Goal: Task Accomplishment & Management: Manage account settings

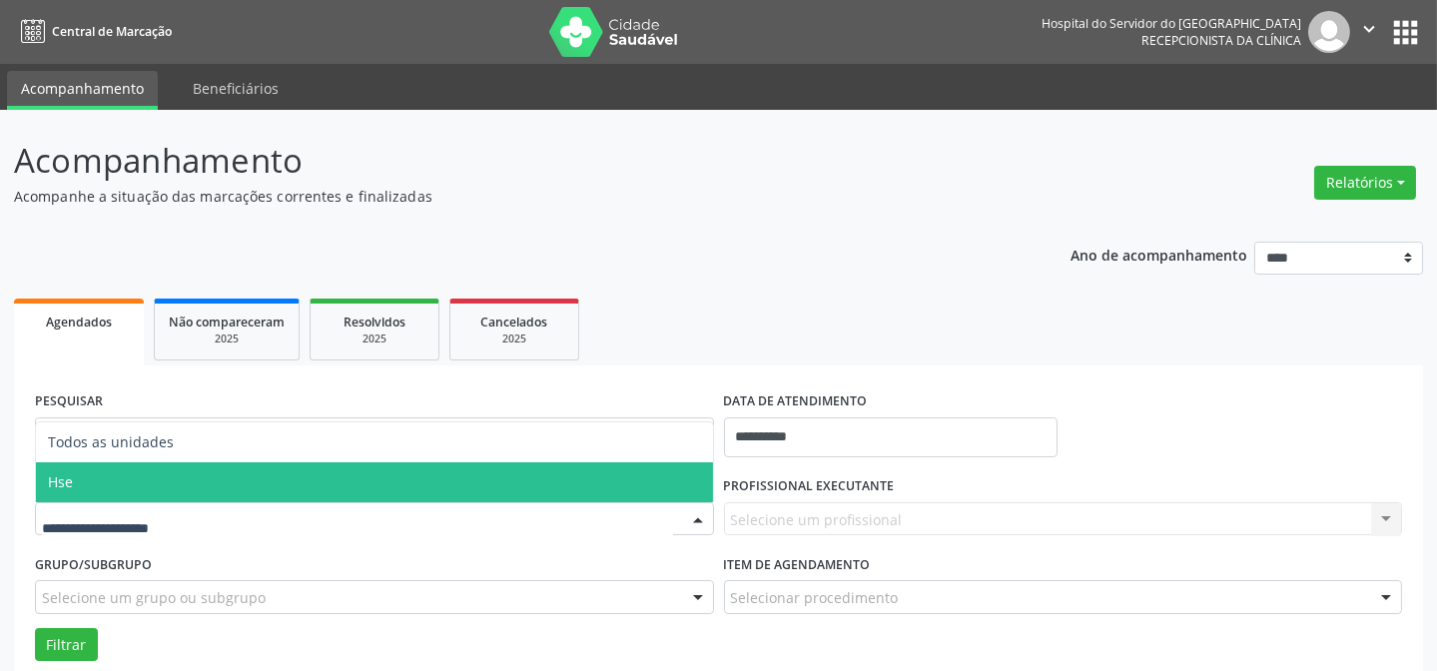
click at [77, 484] on span "Hse" at bounding box center [374, 482] width 677 height 40
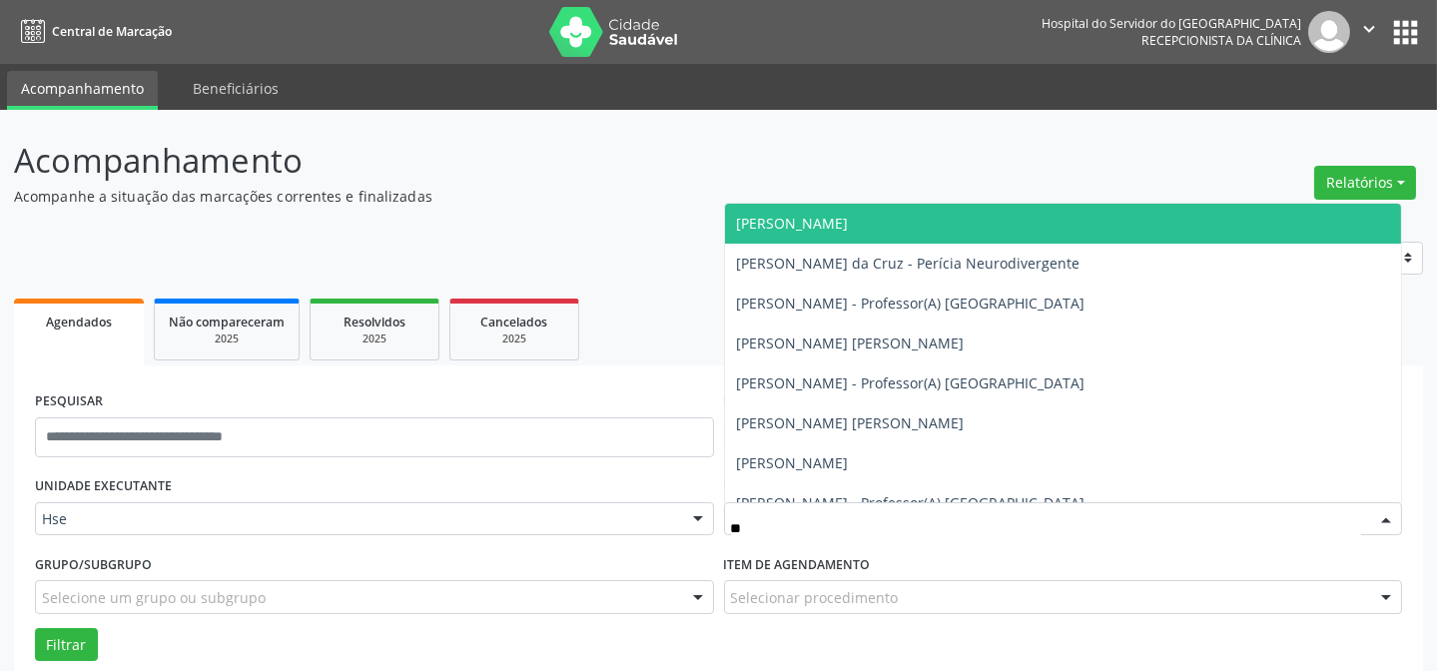
type input "***"
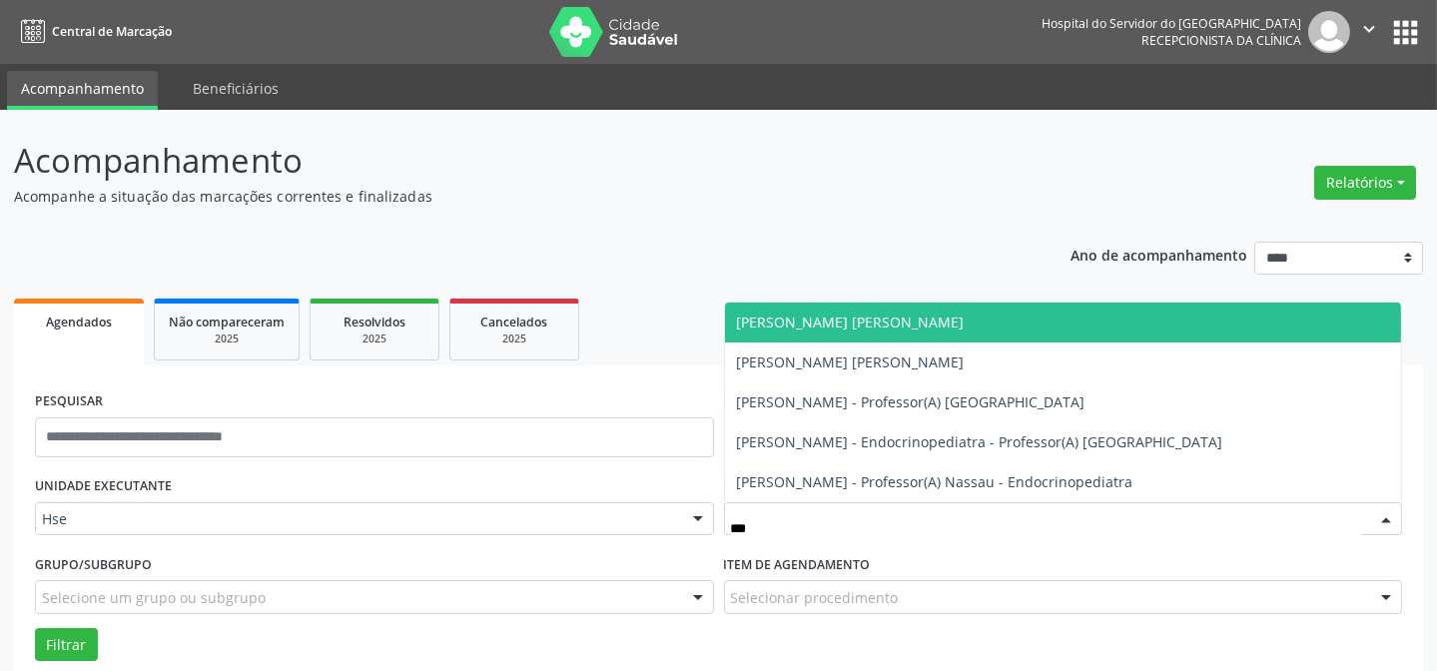
click at [759, 316] on span "[PERSON_NAME] [PERSON_NAME]" at bounding box center [851, 322] width 228 height 19
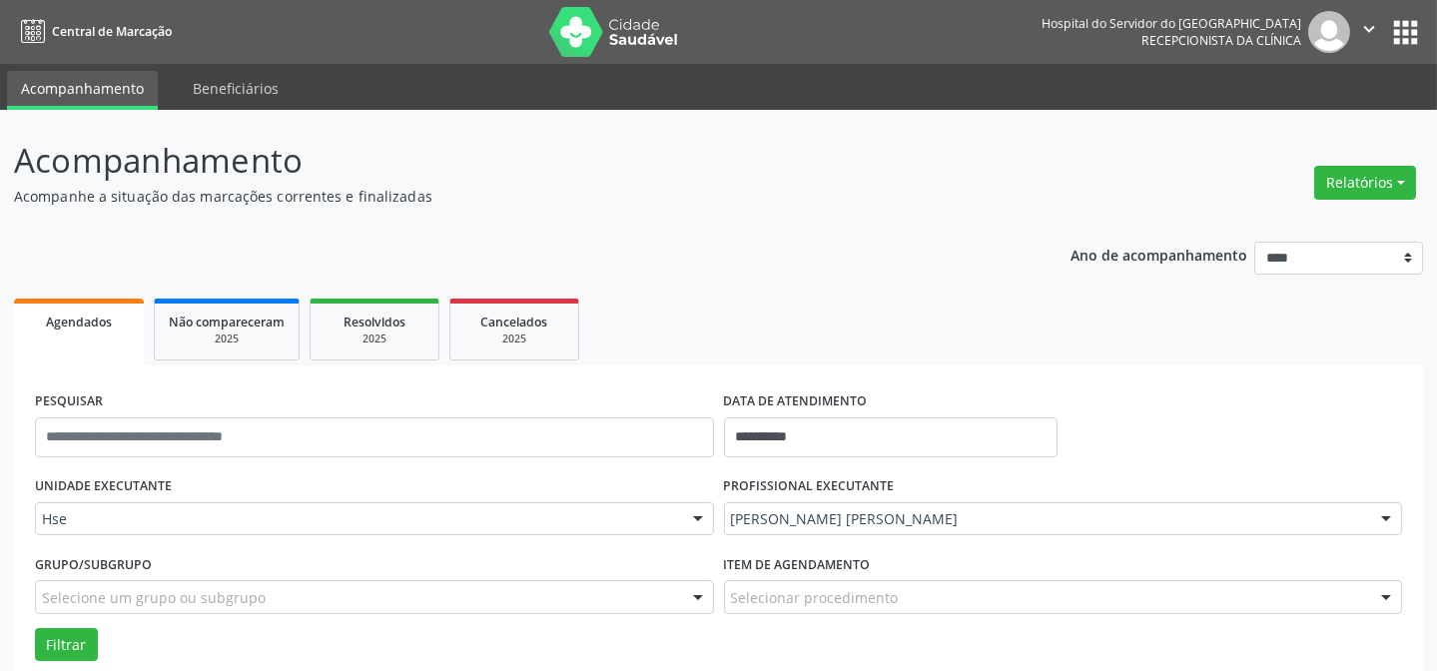
click at [60, 663] on form "**********" at bounding box center [718, 549] width 1367 height 324
click at [64, 654] on button "Filtrar" at bounding box center [66, 645] width 63 height 34
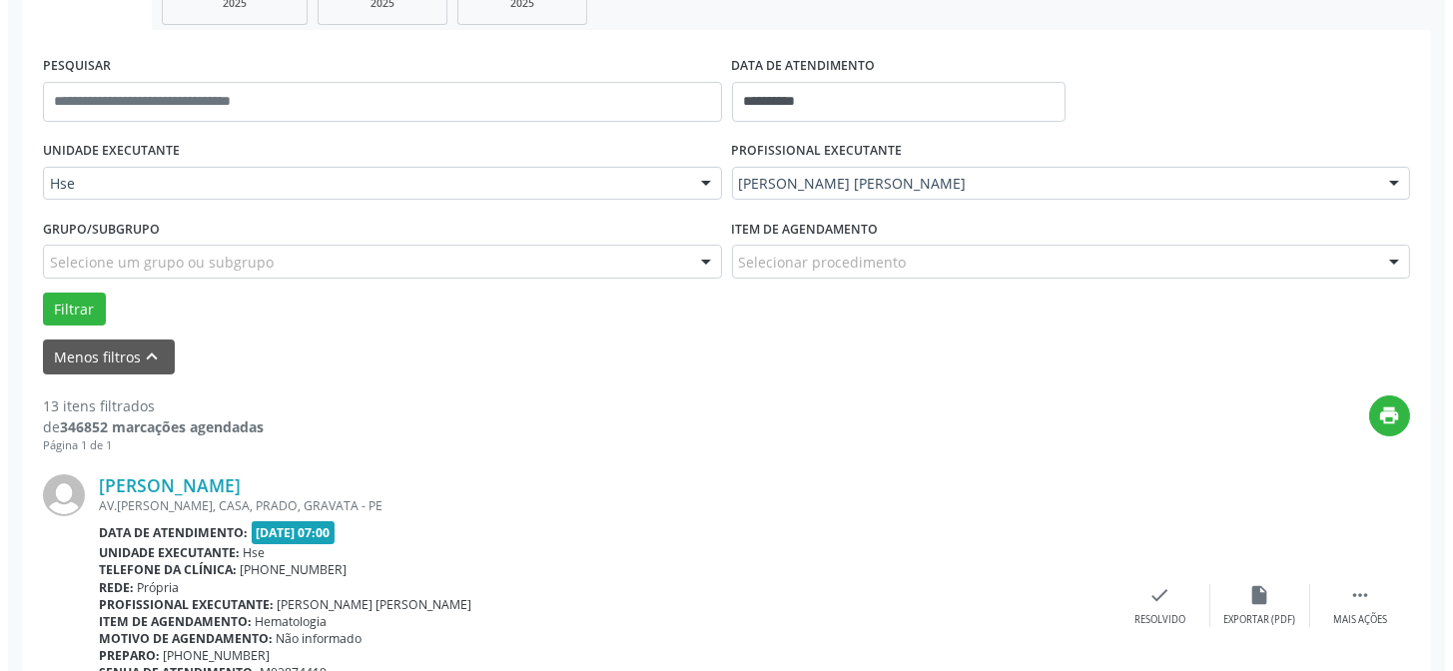
scroll to position [363, 0]
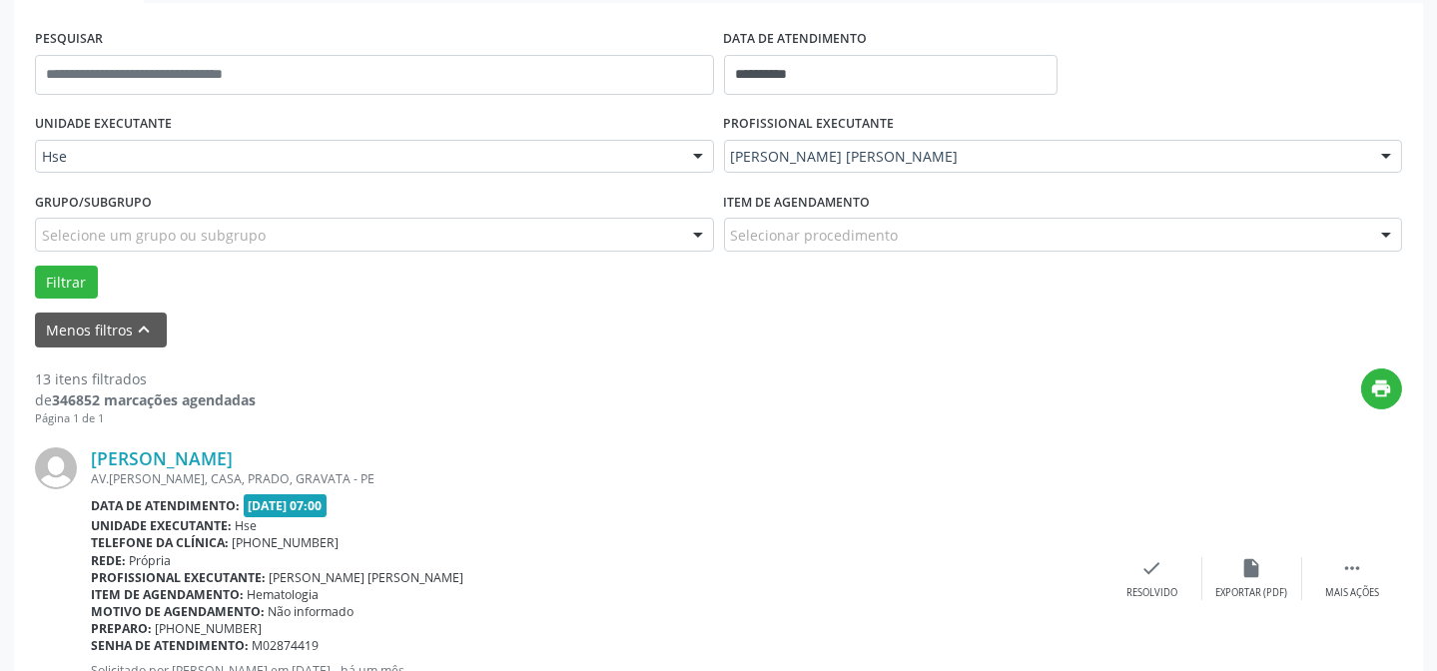
click at [1124, 554] on div "[PERSON_NAME] AV.[PERSON_NAME], CASA, [GEOGRAPHIC_DATA], GRAVATA - PE Data de a…" at bounding box center [718, 578] width 1367 height 305
click at [1139, 571] on div "check Resolvido" at bounding box center [1153, 578] width 100 height 43
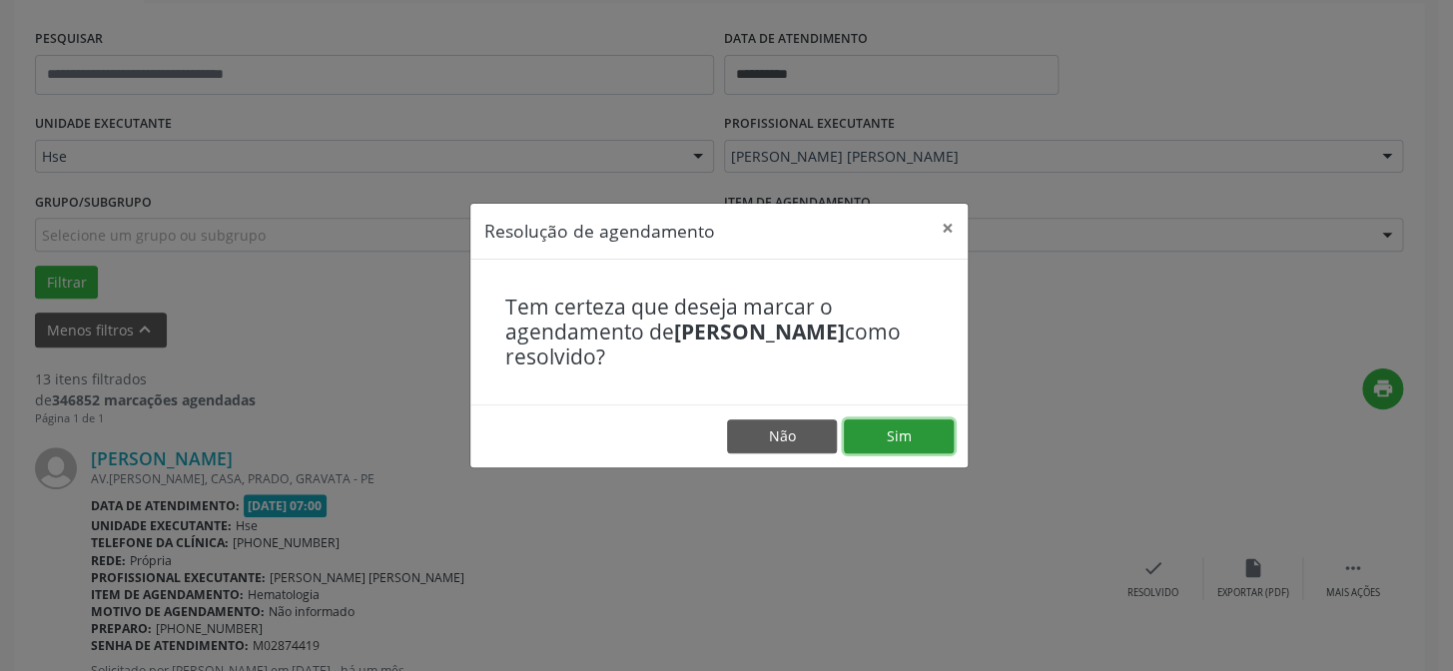
click at [864, 428] on button "Sim" at bounding box center [899, 436] width 110 height 34
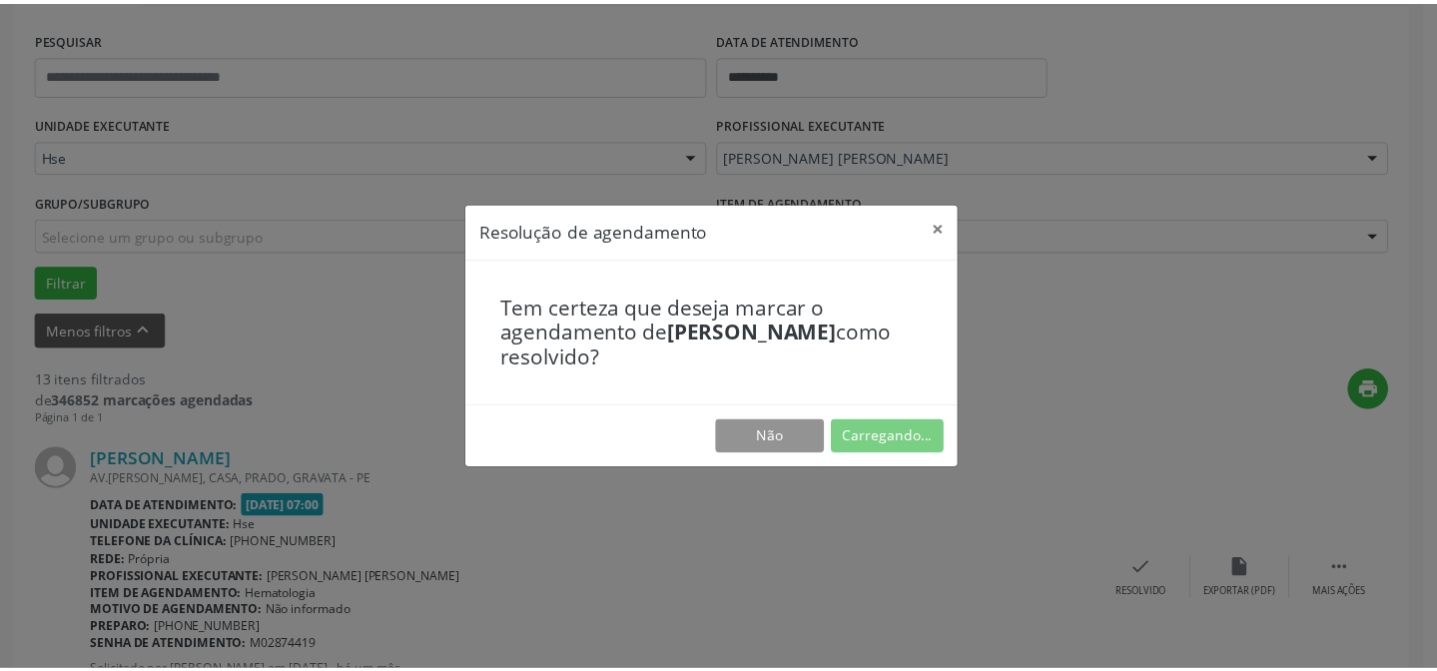
scroll to position [179, 0]
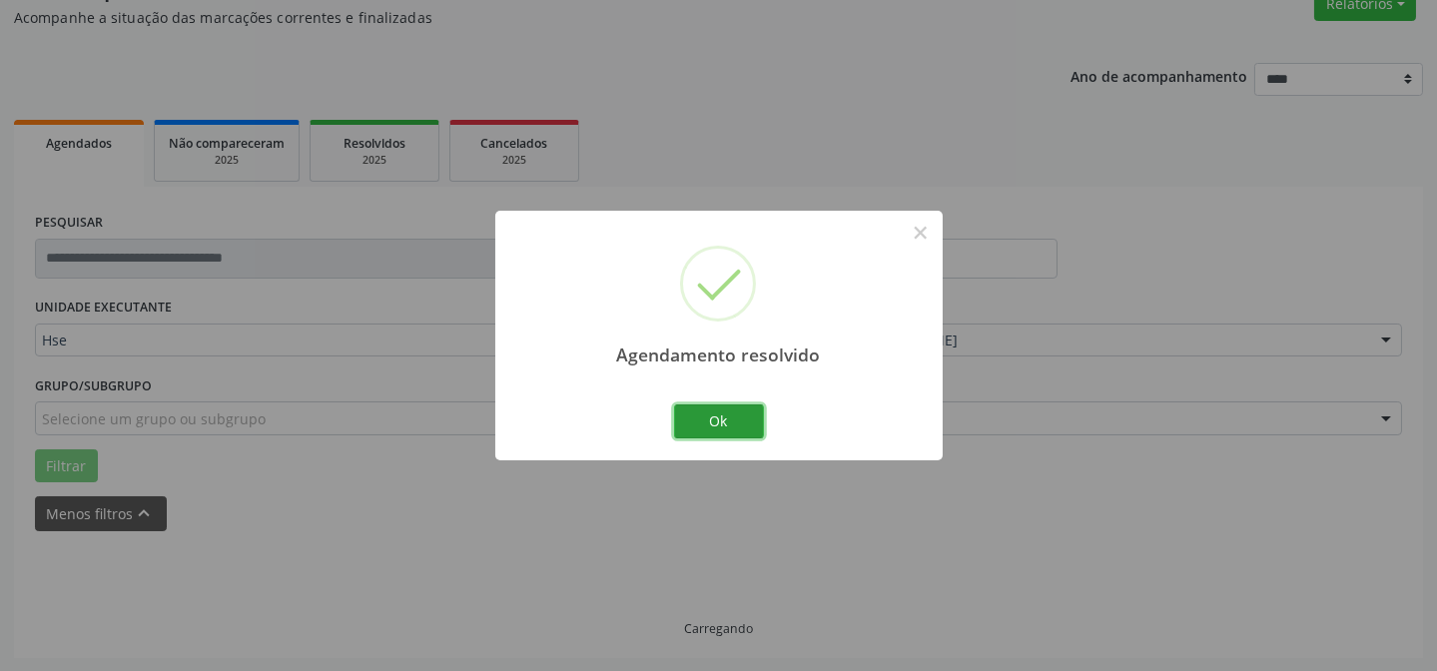
drag, startPoint x: 735, startPoint y: 421, endPoint x: 300, endPoint y: 288, distance: 455.6
click at [732, 421] on button "Ok" at bounding box center [719, 421] width 90 height 34
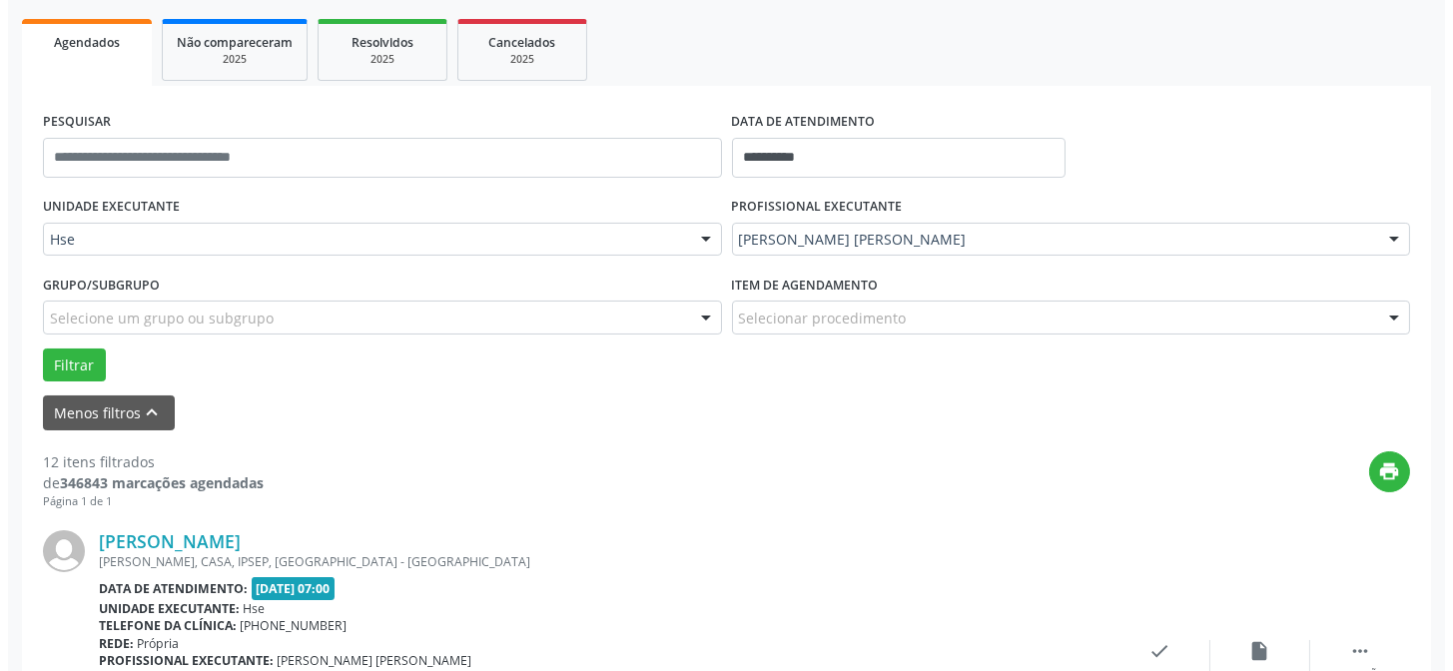
scroll to position [450, 0]
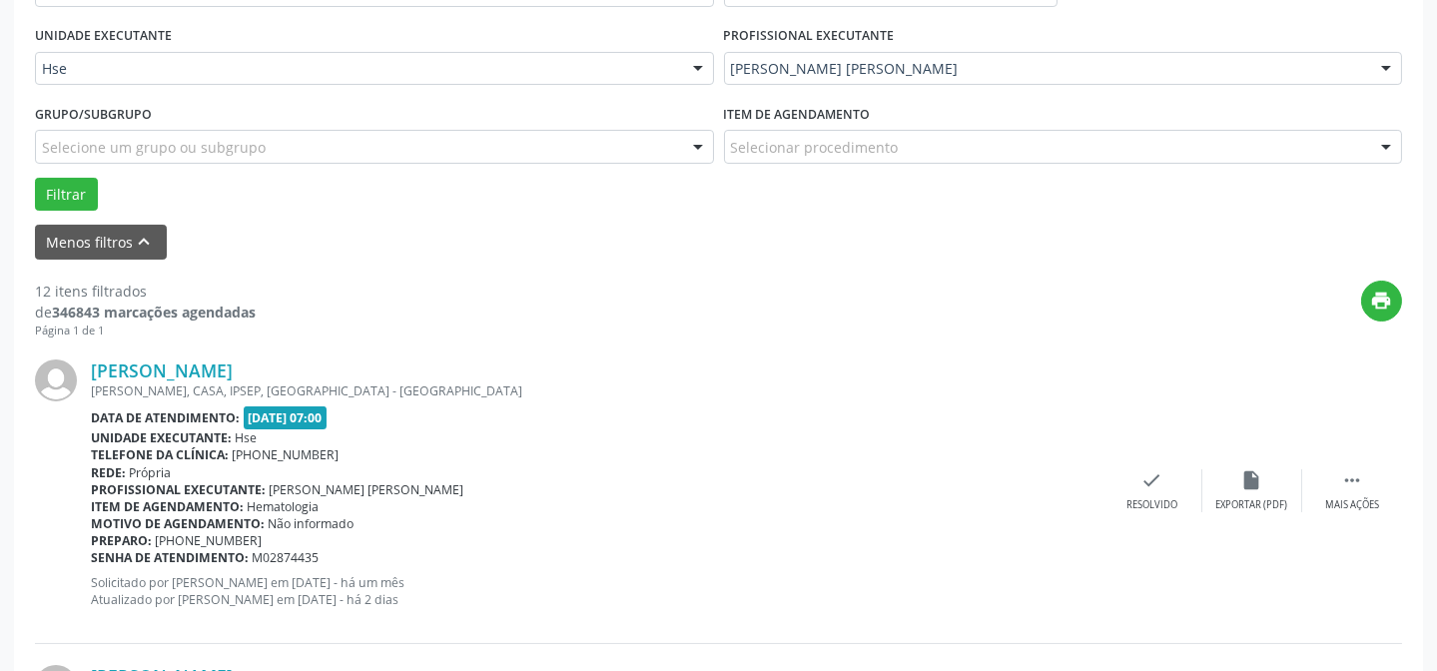
click at [1138, 522] on div "[PERSON_NAME] [PERSON_NAME], CASA, IPSEP, [GEOGRAPHIC_DATA] - PE Data de atendi…" at bounding box center [718, 491] width 1367 height 305
click at [1130, 501] on div "Resolvido" at bounding box center [1152, 505] width 51 height 14
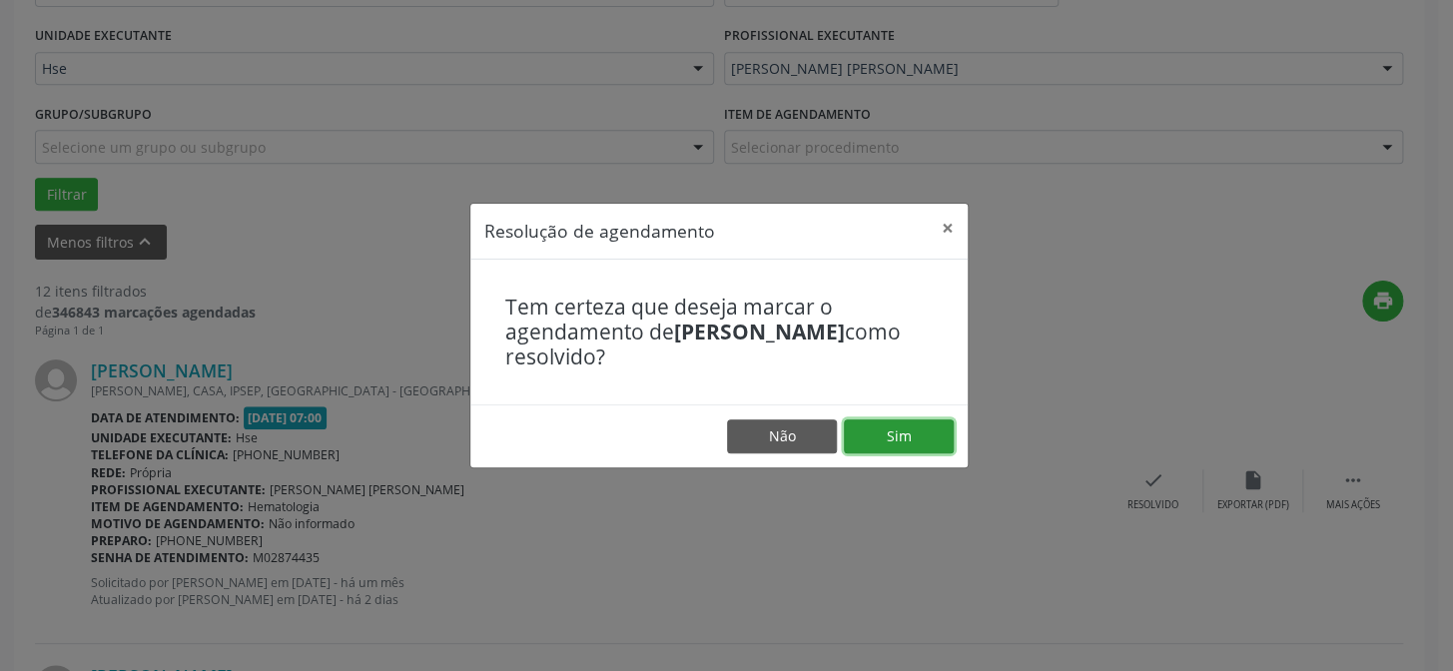
click at [860, 438] on button "Sim" at bounding box center [899, 436] width 110 height 34
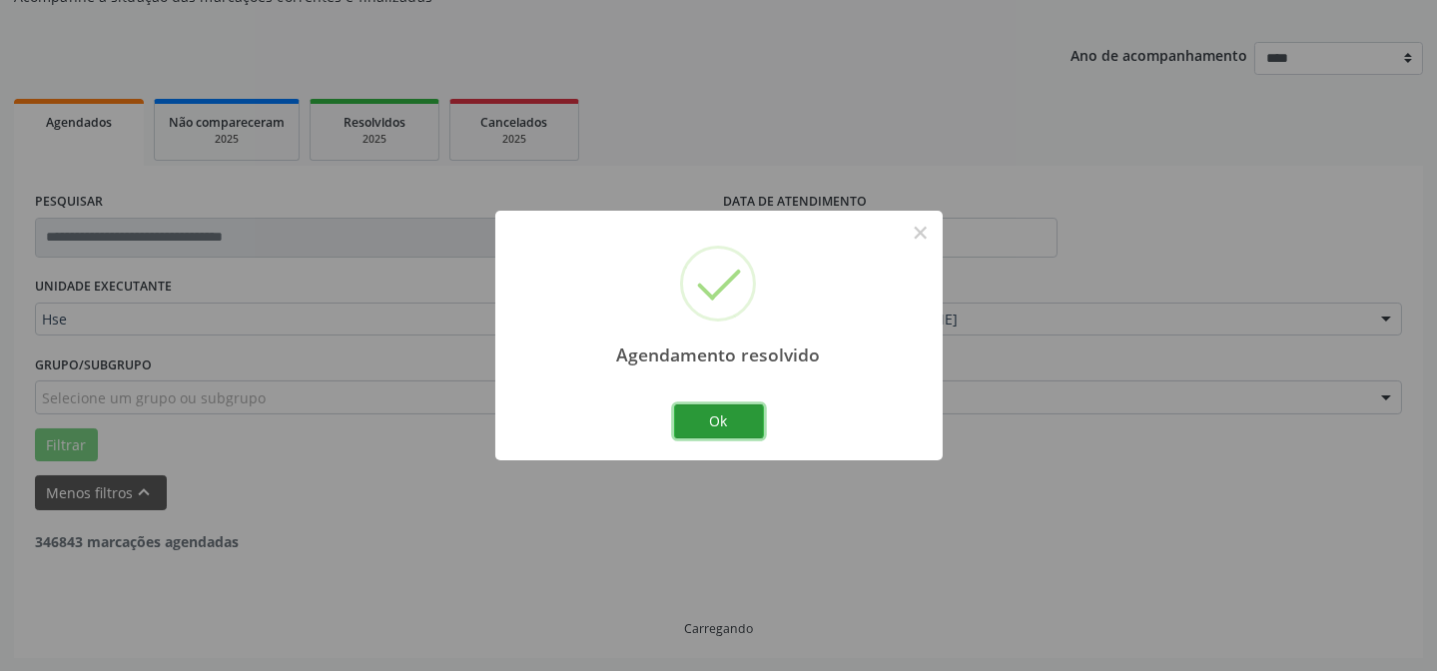
drag, startPoint x: 759, startPoint y: 426, endPoint x: 647, endPoint y: 393, distance: 116.9
click at [752, 426] on button "Ok" at bounding box center [719, 421] width 90 height 34
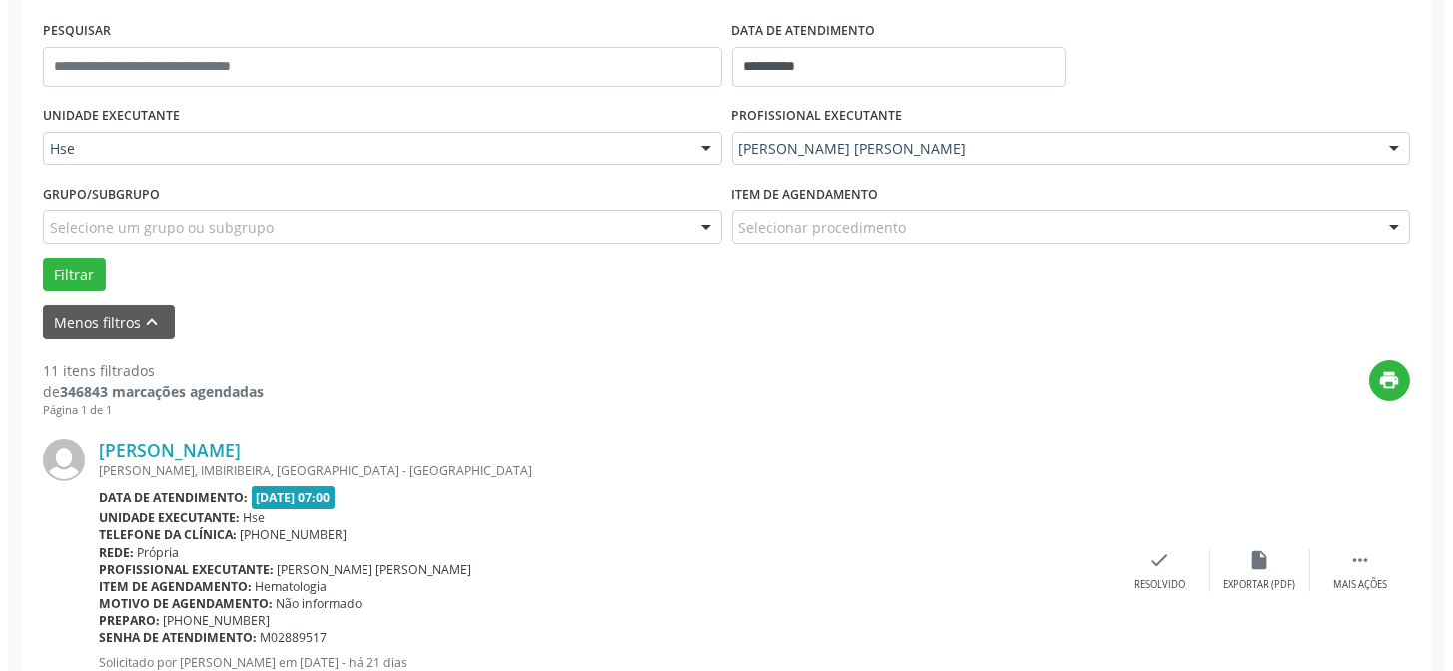
scroll to position [562, 0]
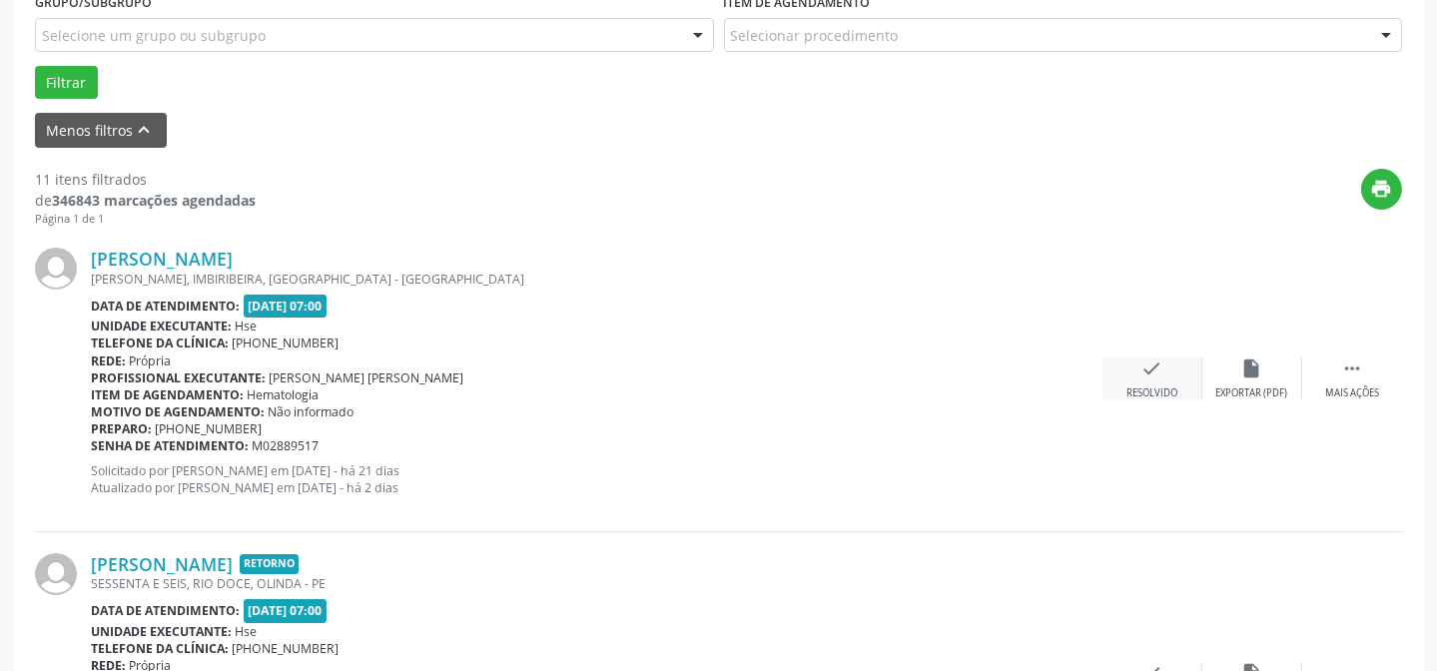
click at [1139, 390] on div "Resolvido" at bounding box center [1152, 394] width 51 height 14
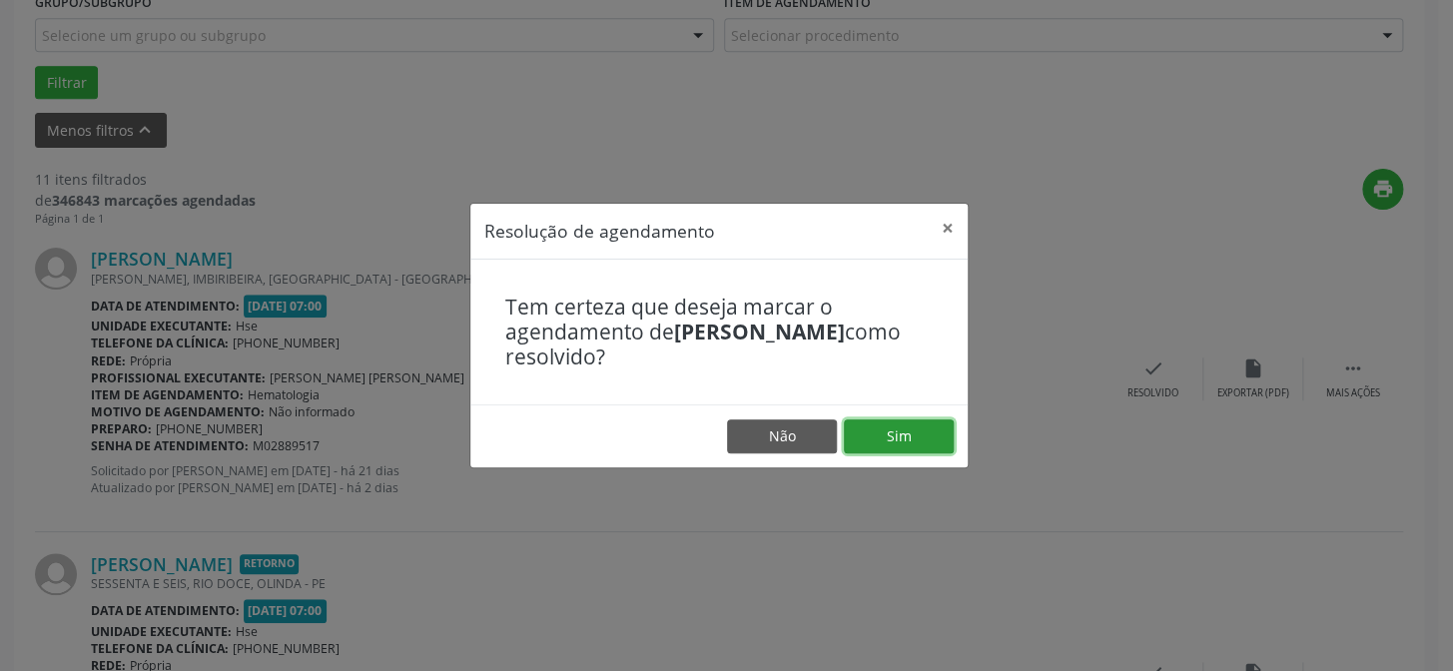
click at [916, 437] on button "Sim" at bounding box center [899, 436] width 110 height 34
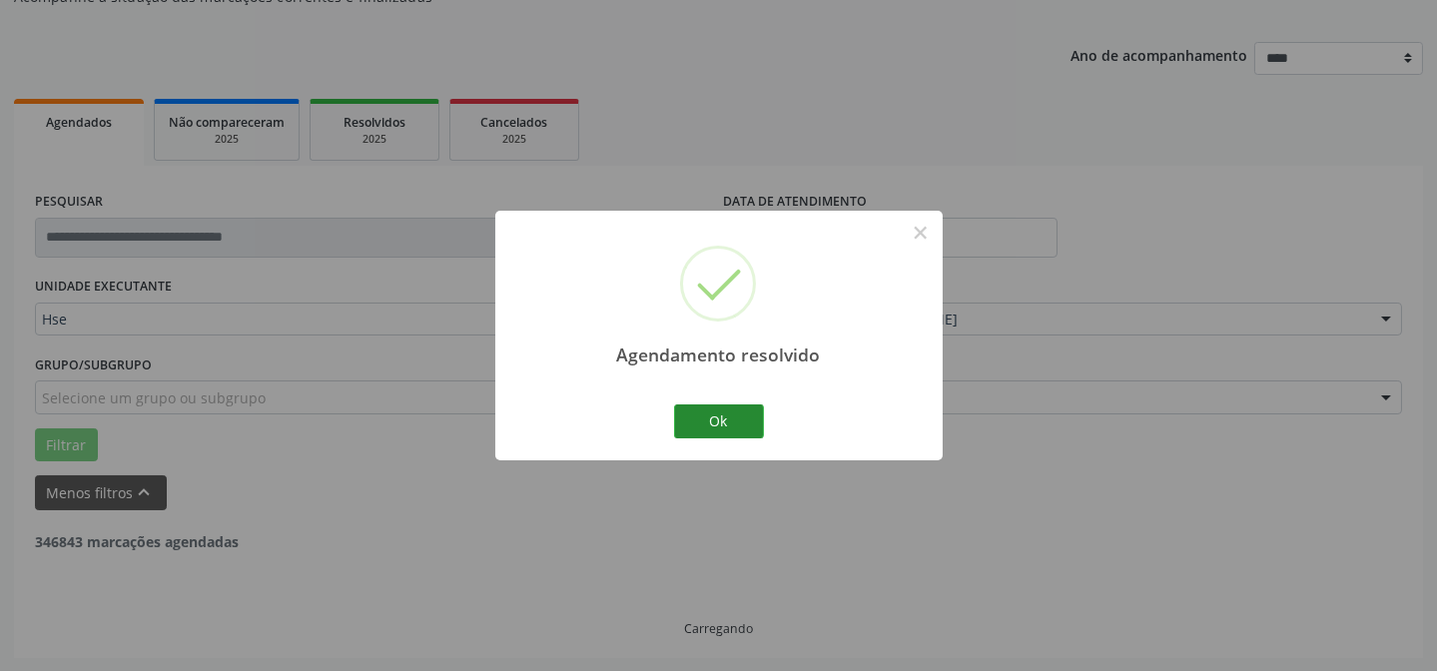
drag, startPoint x: 691, startPoint y: 446, endPoint x: 699, endPoint y: 435, distance: 13.6
click at [692, 446] on div "Agendamento resolvido × Ok Cancel" at bounding box center [718, 335] width 447 height 249
click at [699, 430] on button "Ok" at bounding box center [719, 421] width 90 height 34
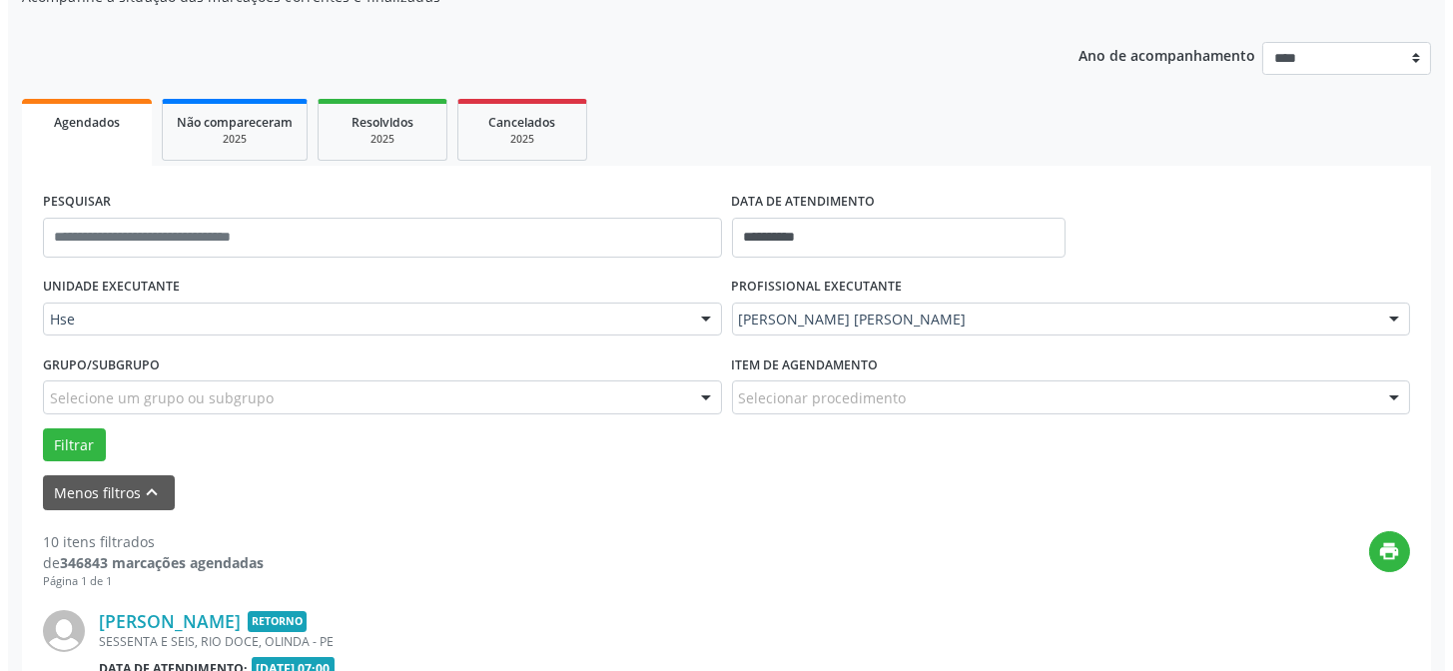
scroll to position [290, 0]
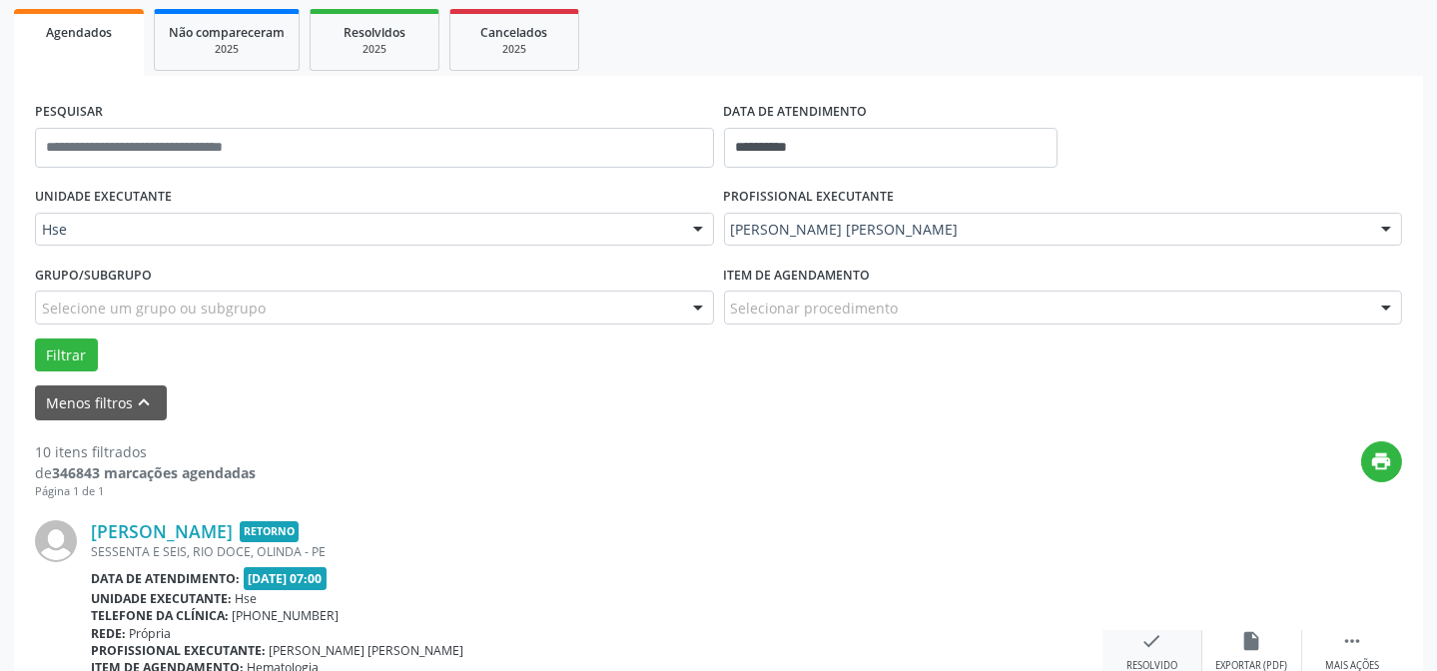
click at [1163, 632] on div "check Resolvido" at bounding box center [1153, 651] width 100 height 43
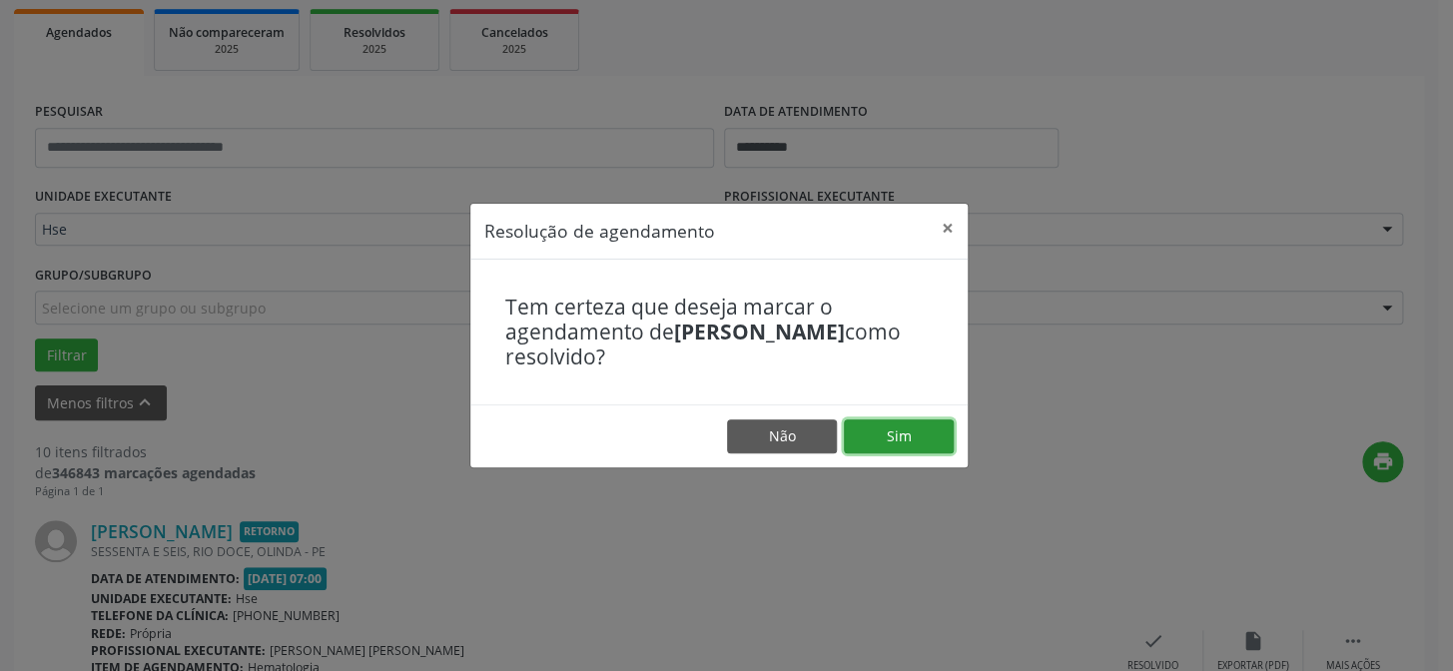
click at [935, 437] on button "Sim" at bounding box center [899, 436] width 110 height 34
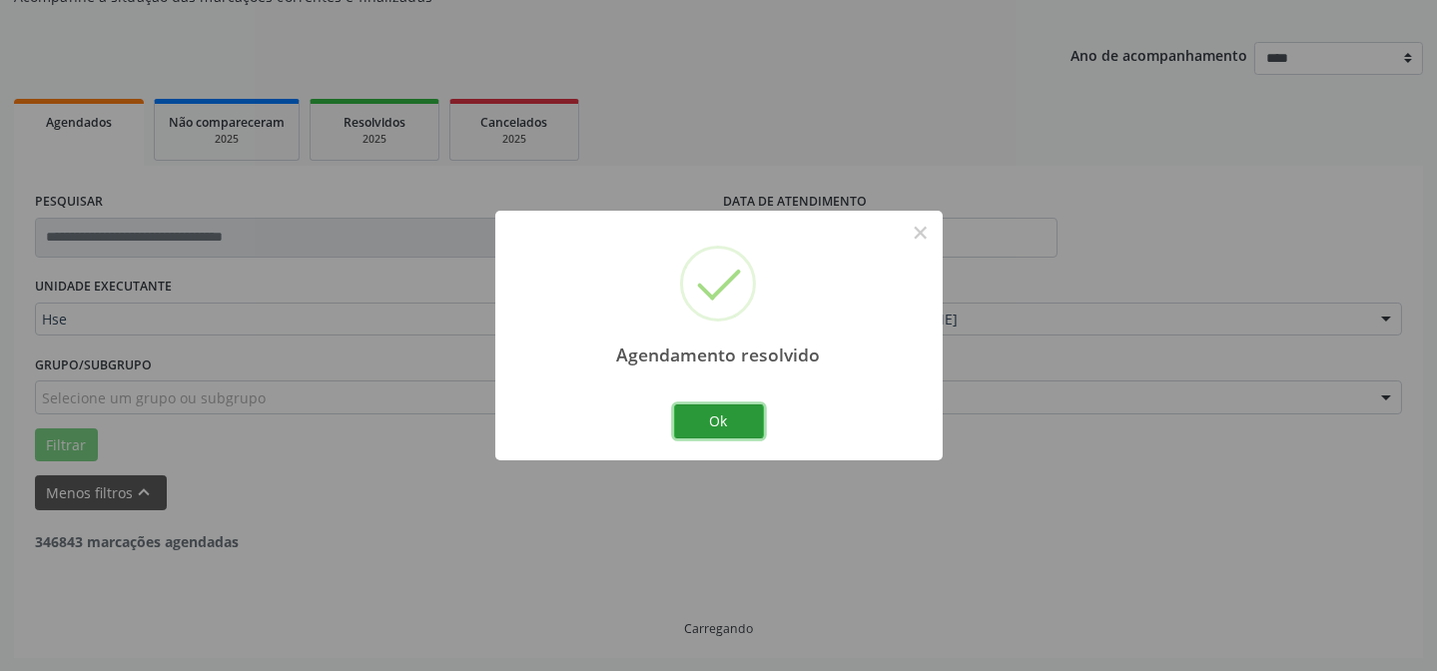
drag, startPoint x: 731, startPoint y: 414, endPoint x: 510, endPoint y: 397, distance: 221.5
click at [730, 414] on button "Ok" at bounding box center [719, 421] width 90 height 34
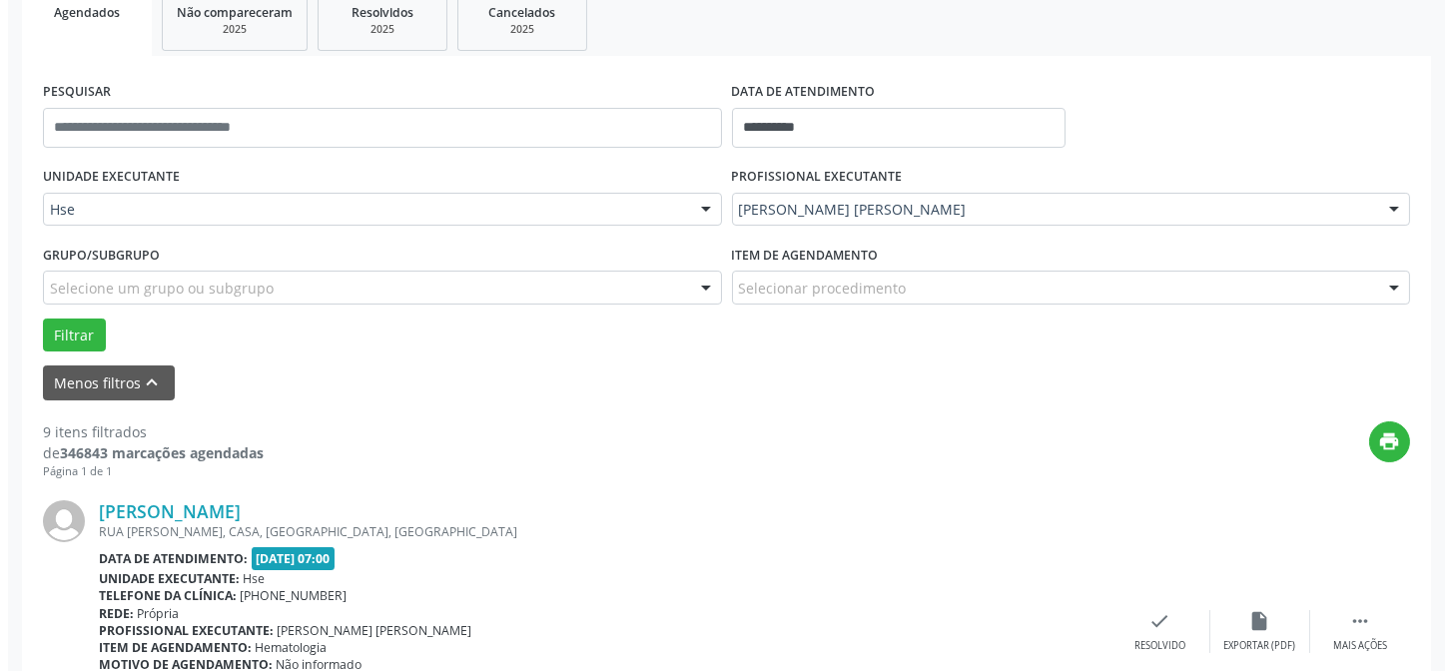
scroll to position [471, 0]
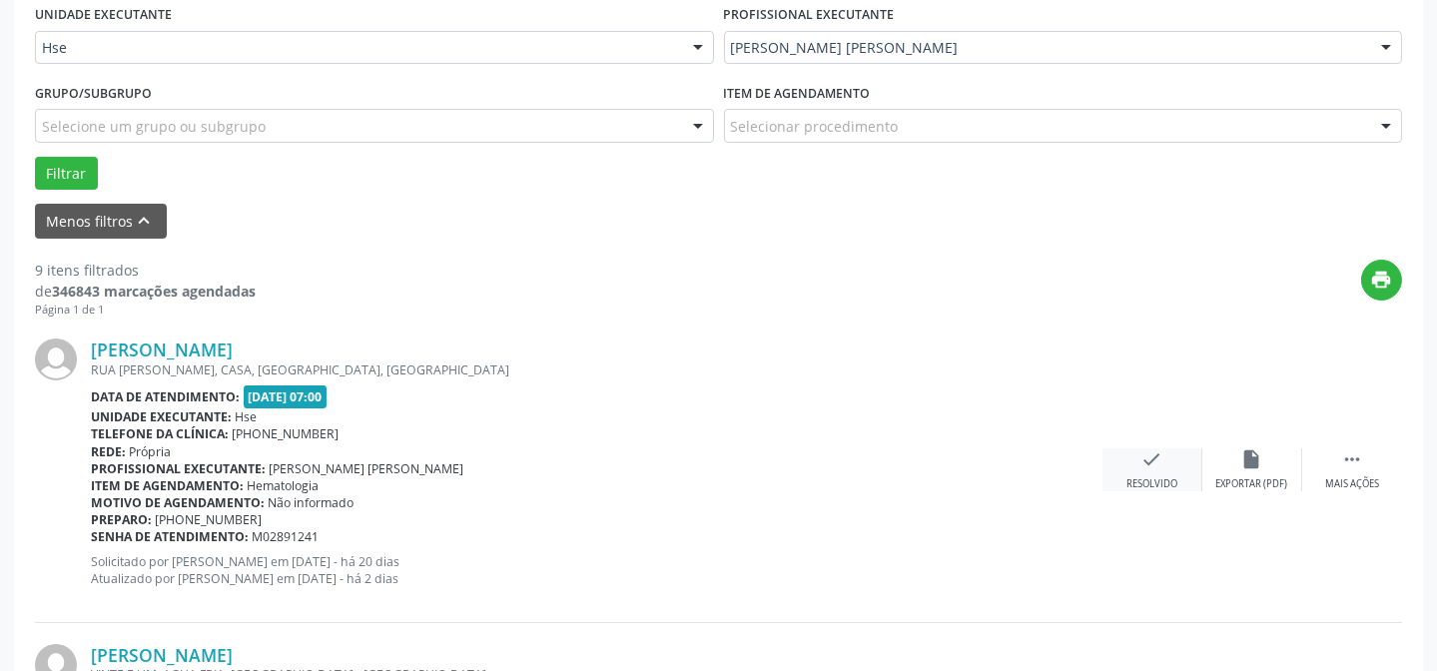
click at [1128, 477] on div "Resolvido" at bounding box center [1152, 484] width 51 height 14
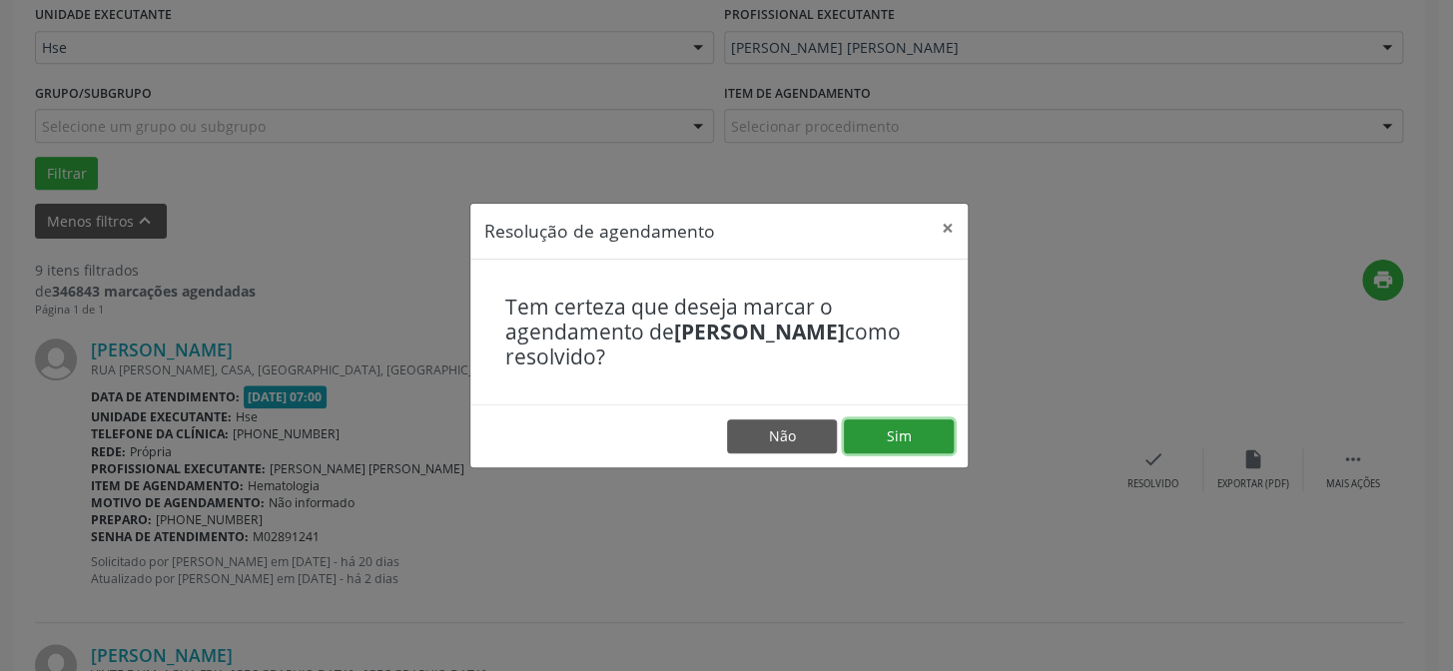
click at [913, 448] on button "Sim" at bounding box center [899, 436] width 110 height 34
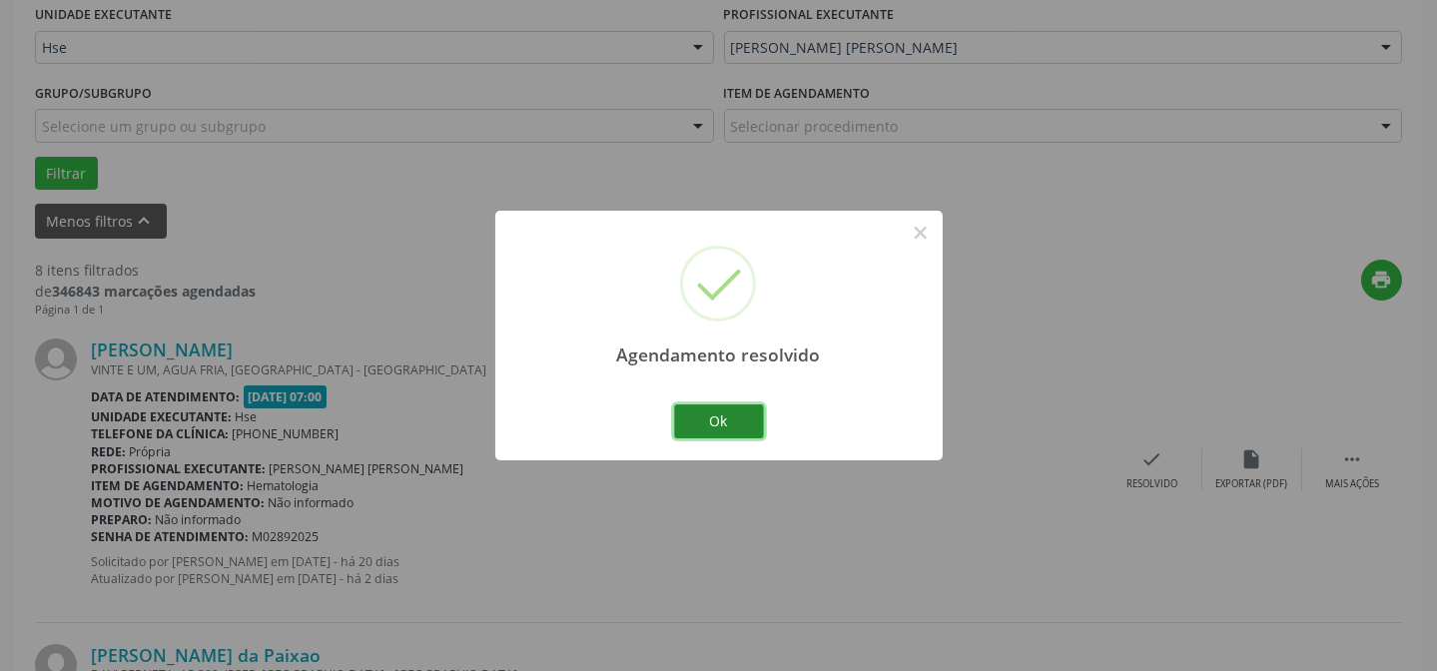
click at [739, 414] on button "Ok" at bounding box center [719, 421] width 90 height 34
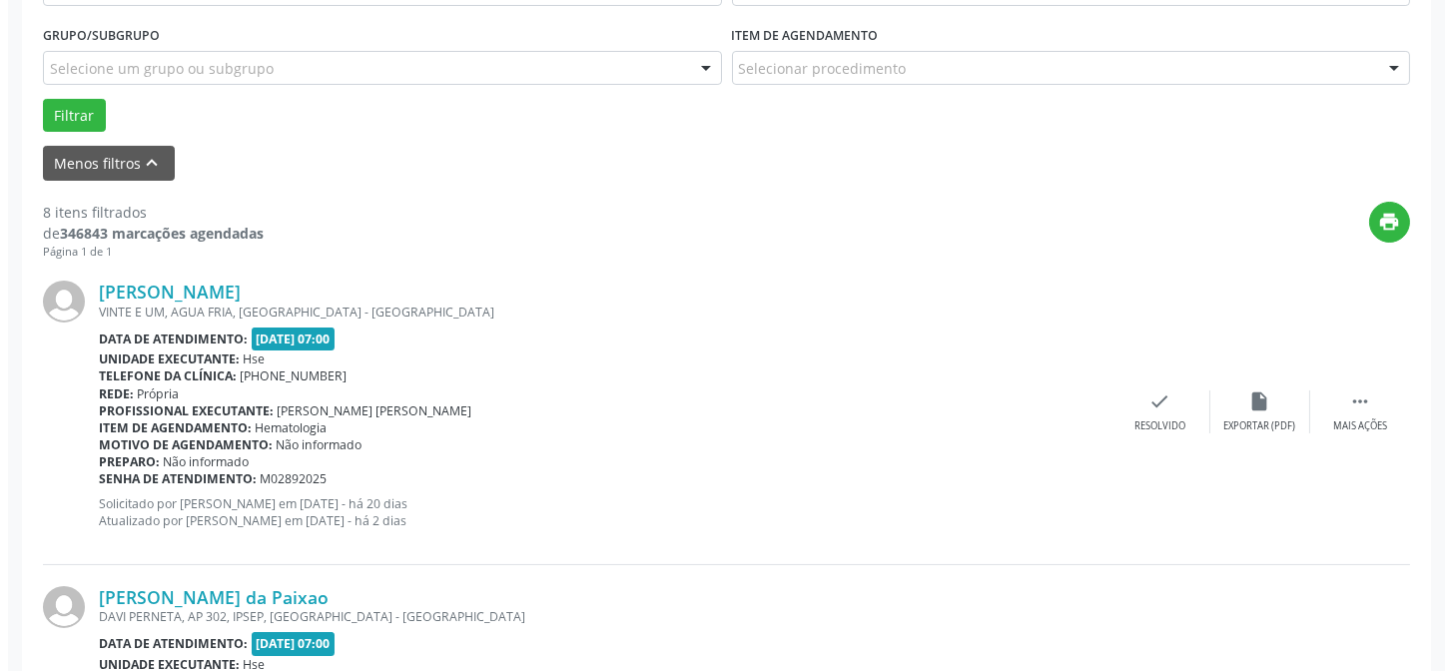
scroll to position [562, 0]
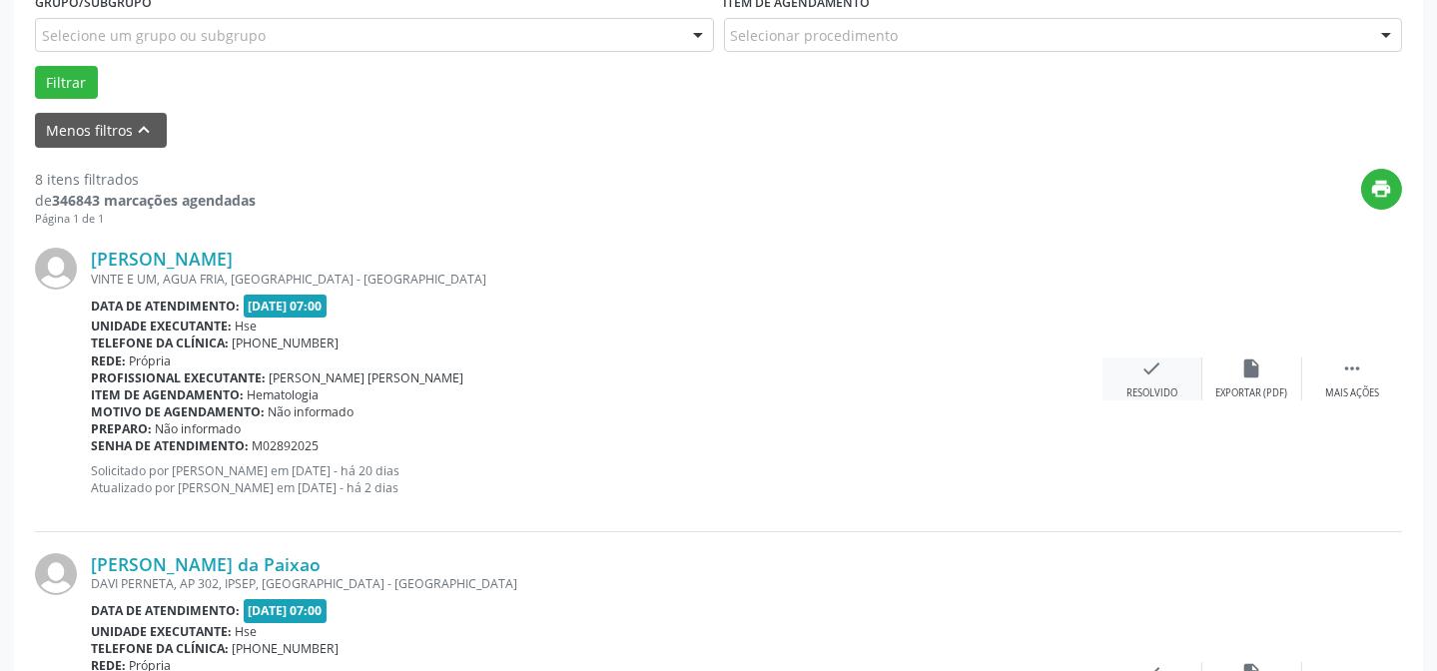
click at [1147, 387] on div "Resolvido" at bounding box center [1152, 394] width 51 height 14
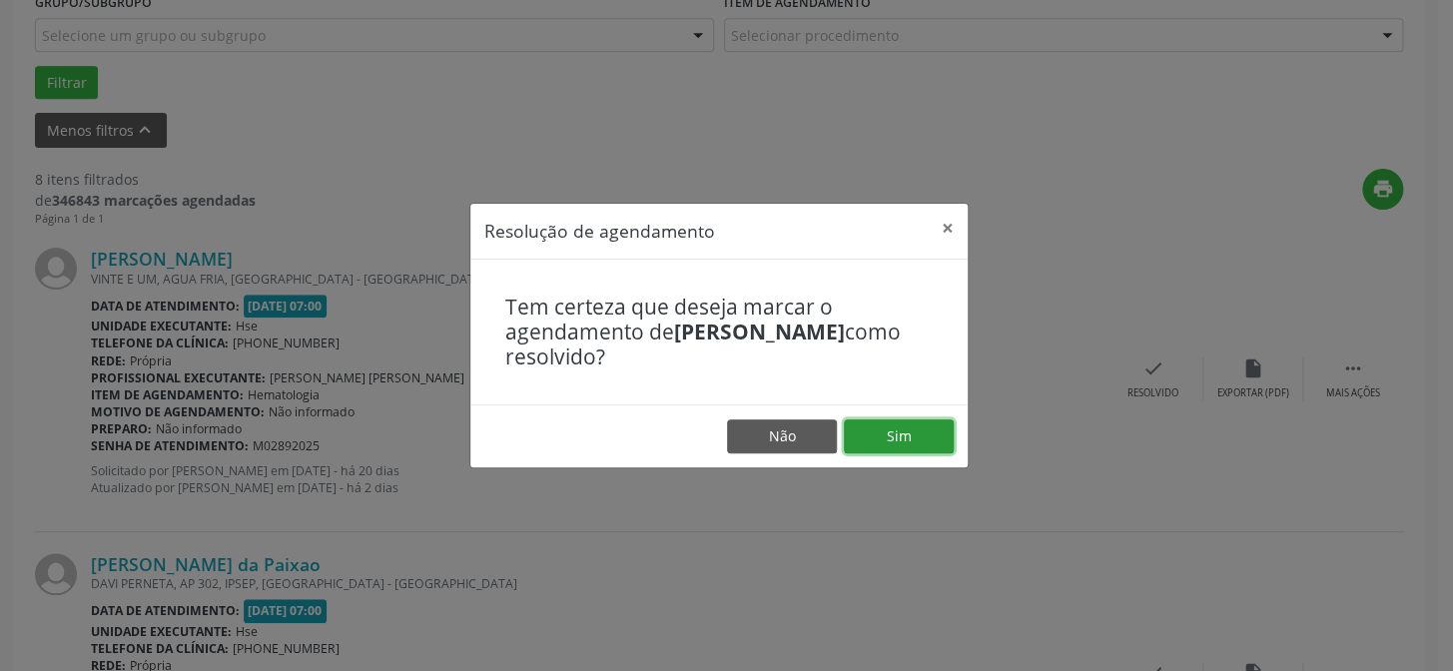
click at [919, 429] on button "Sim" at bounding box center [899, 436] width 110 height 34
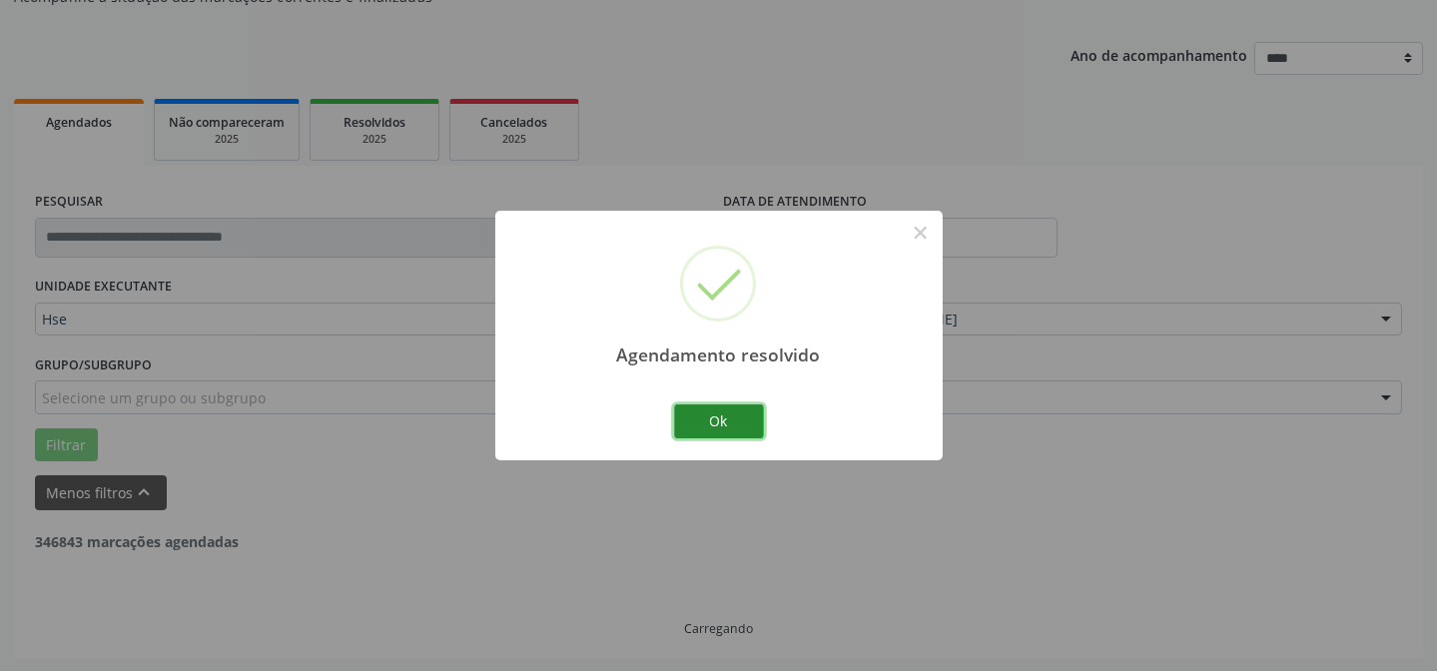
click at [709, 414] on button "Ok" at bounding box center [719, 421] width 90 height 34
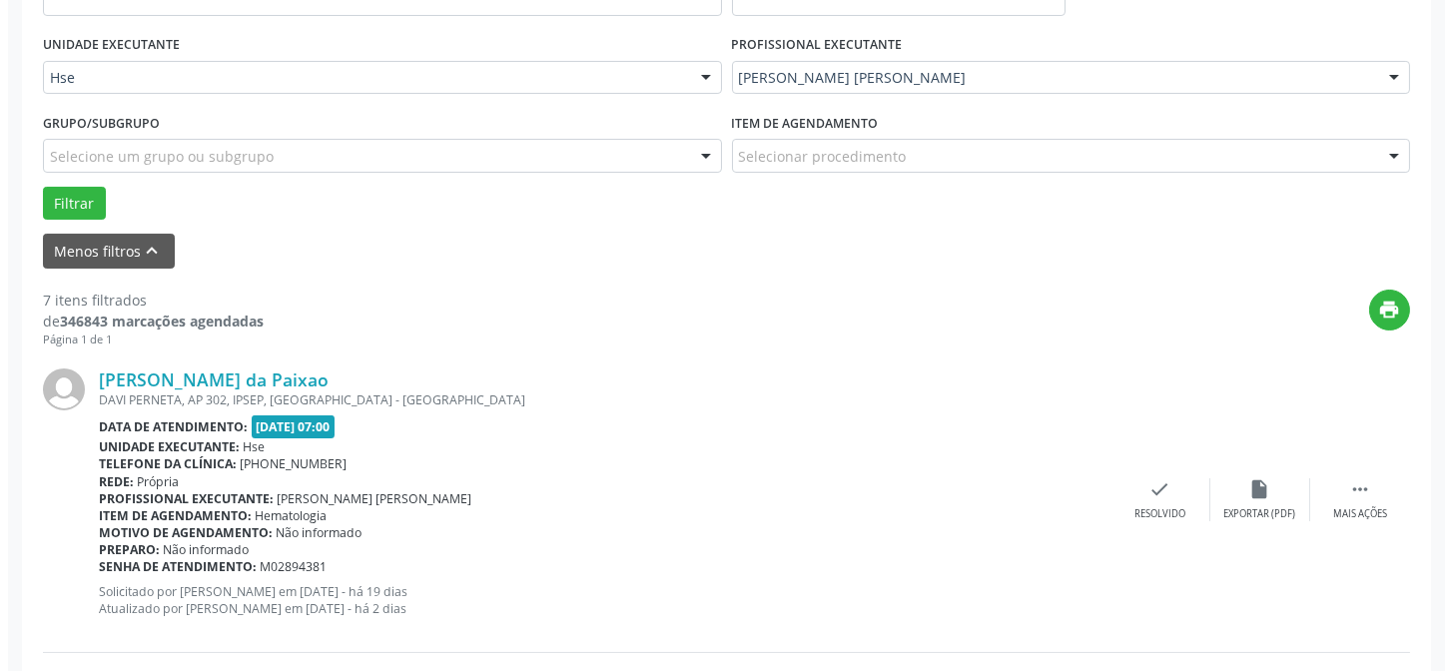
scroll to position [471, 0]
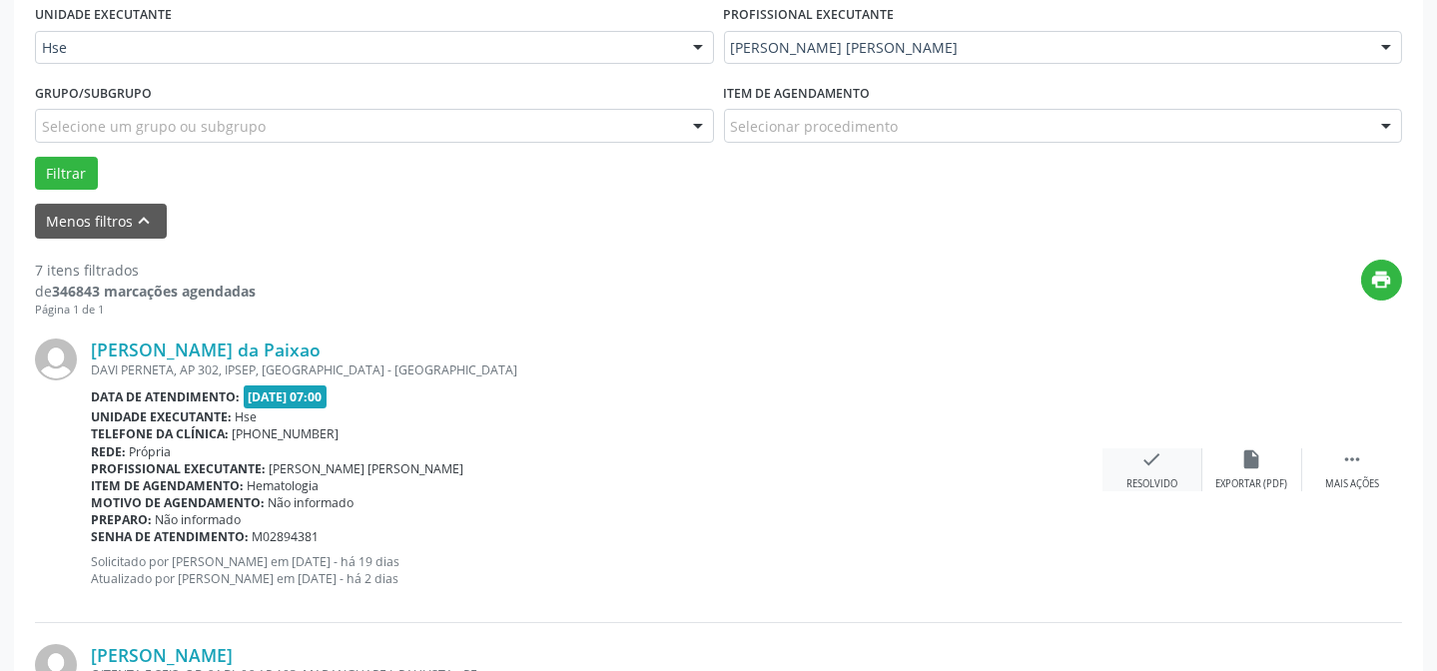
click at [1163, 464] on div "check Resolvido" at bounding box center [1153, 469] width 100 height 43
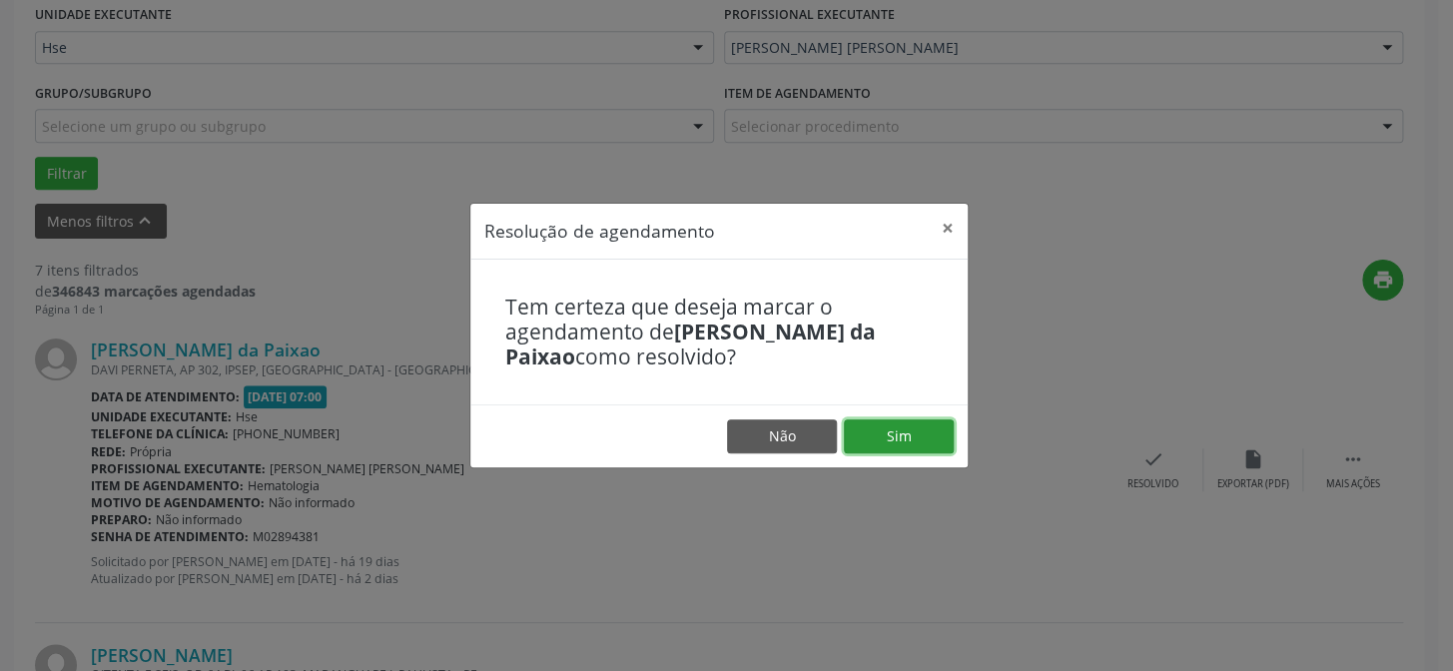
click at [926, 444] on button "Sim" at bounding box center [899, 436] width 110 height 34
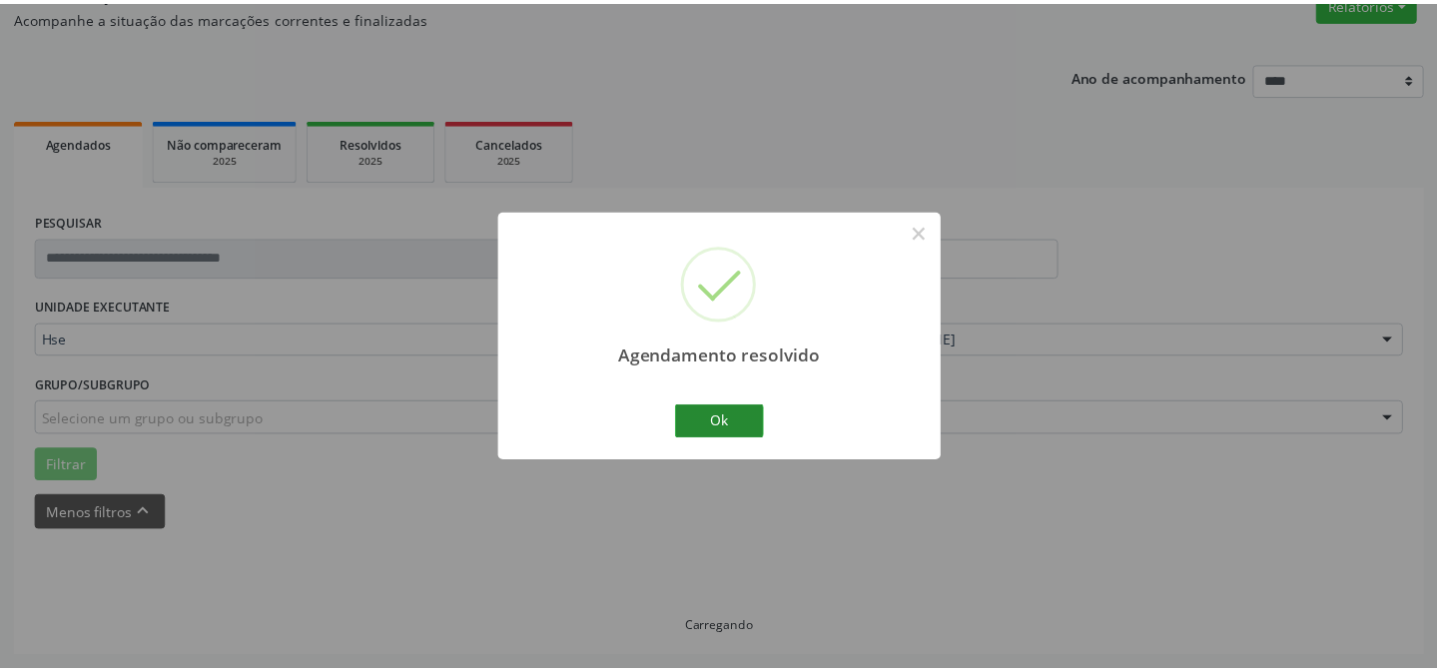
scroll to position [179, 0]
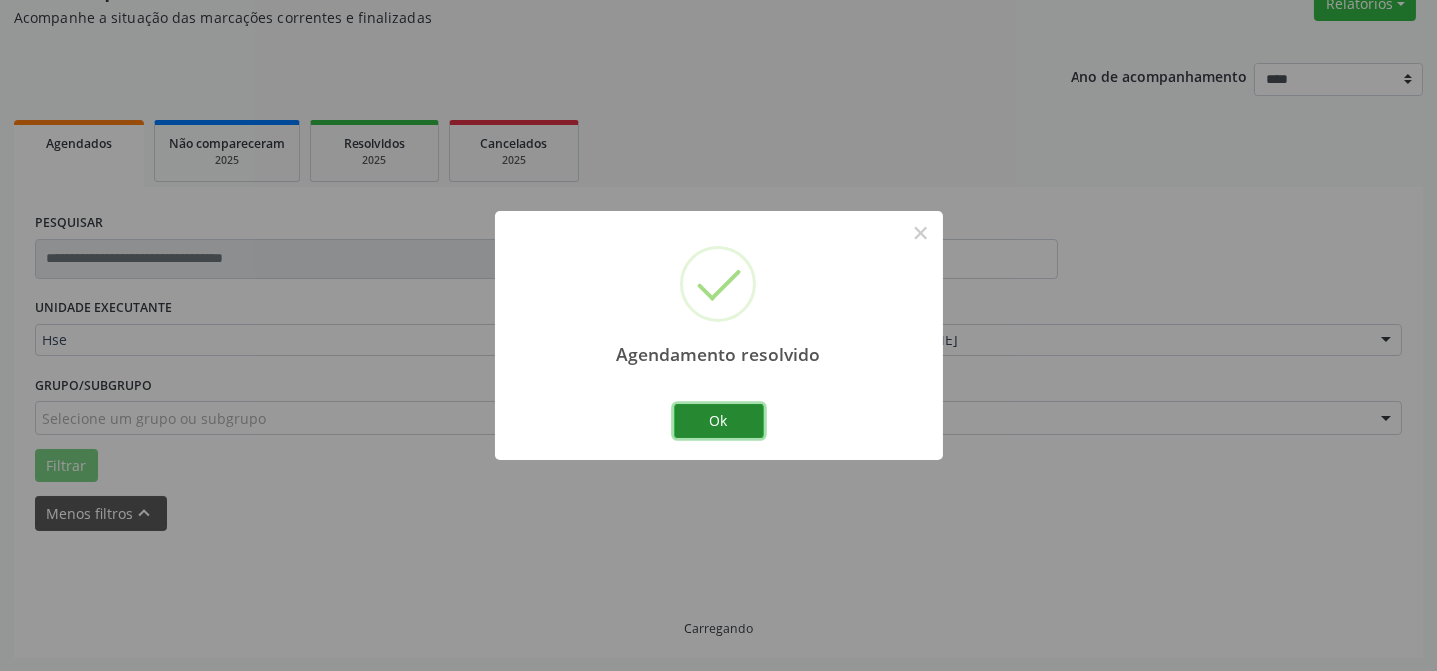
click at [734, 426] on button "Ok" at bounding box center [719, 421] width 90 height 34
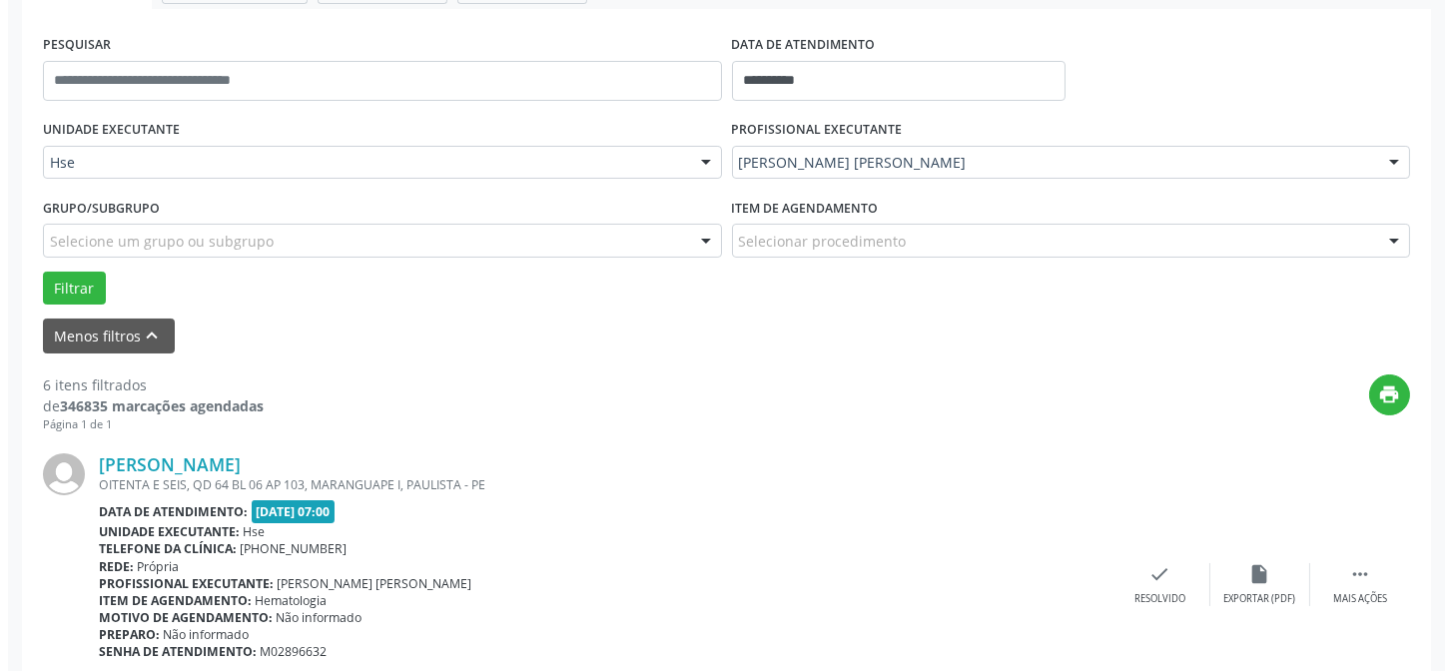
scroll to position [360, 0]
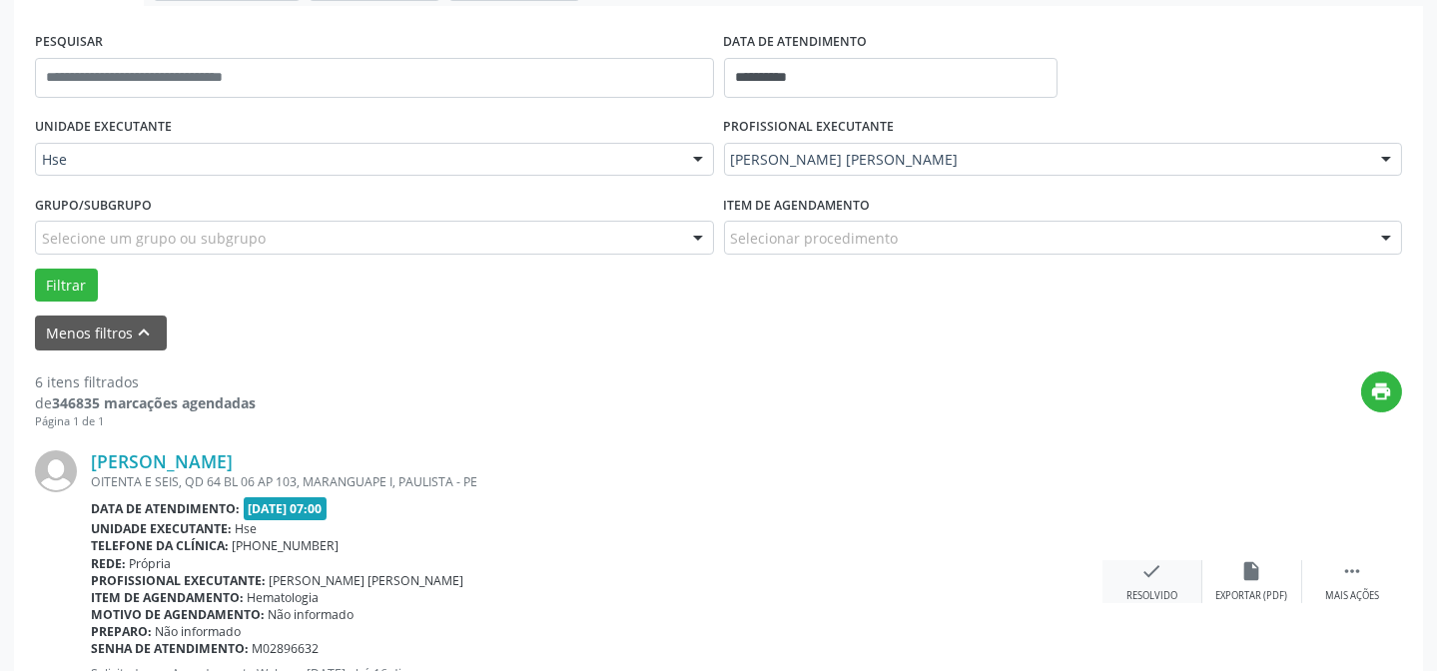
click at [1162, 589] on div "Resolvido" at bounding box center [1152, 596] width 51 height 14
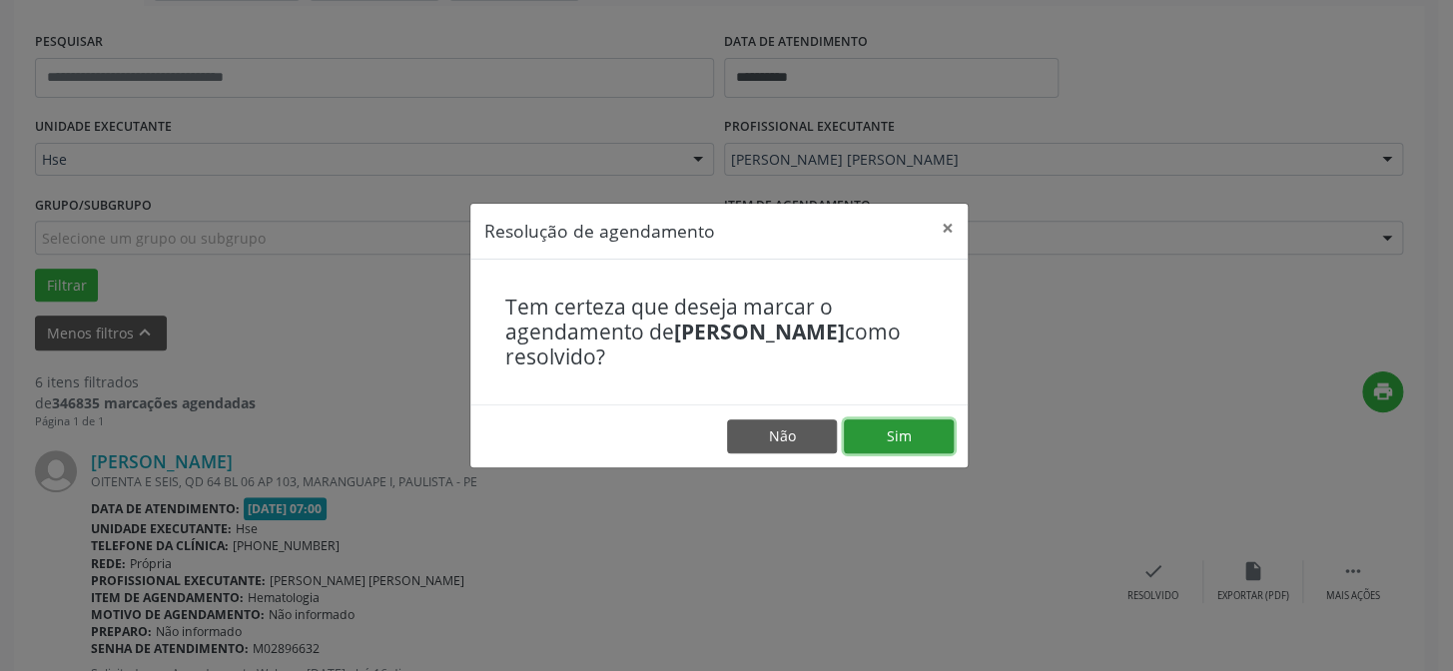
click at [927, 438] on button "Sim" at bounding box center [899, 436] width 110 height 34
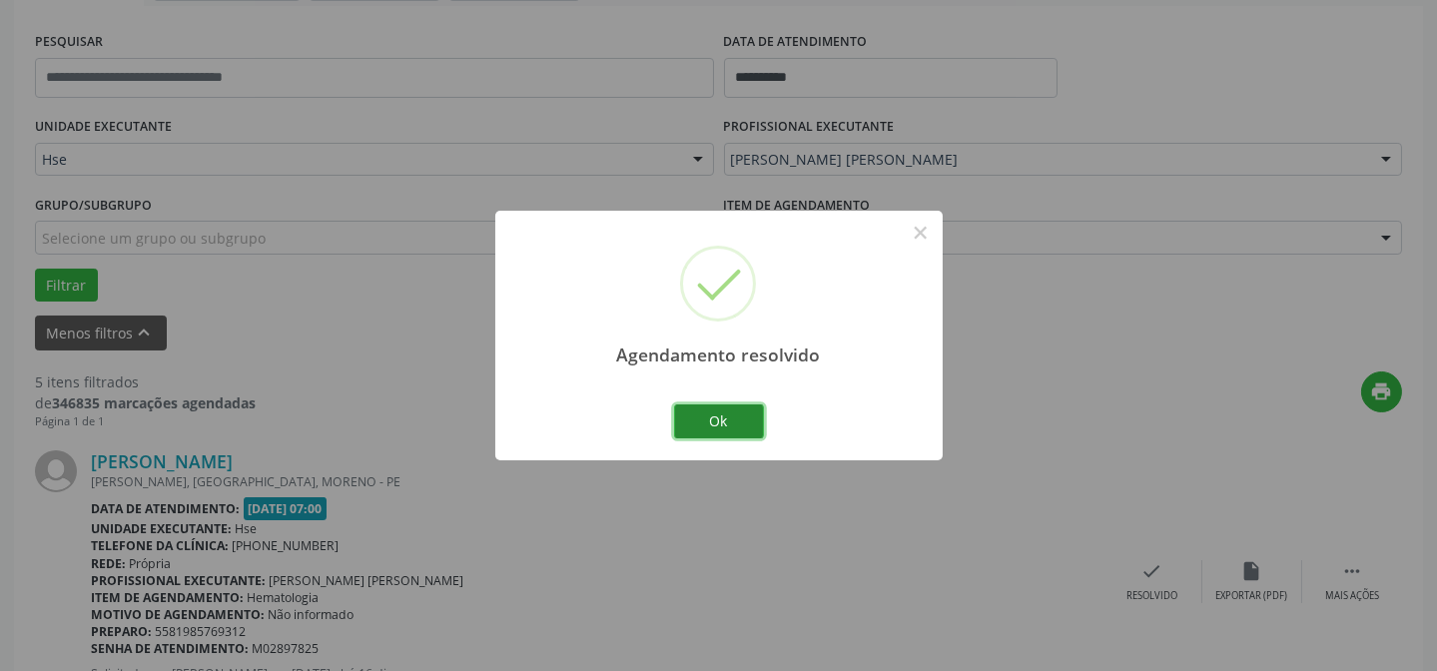
click at [718, 424] on button "Ok" at bounding box center [719, 421] width 90 height 34
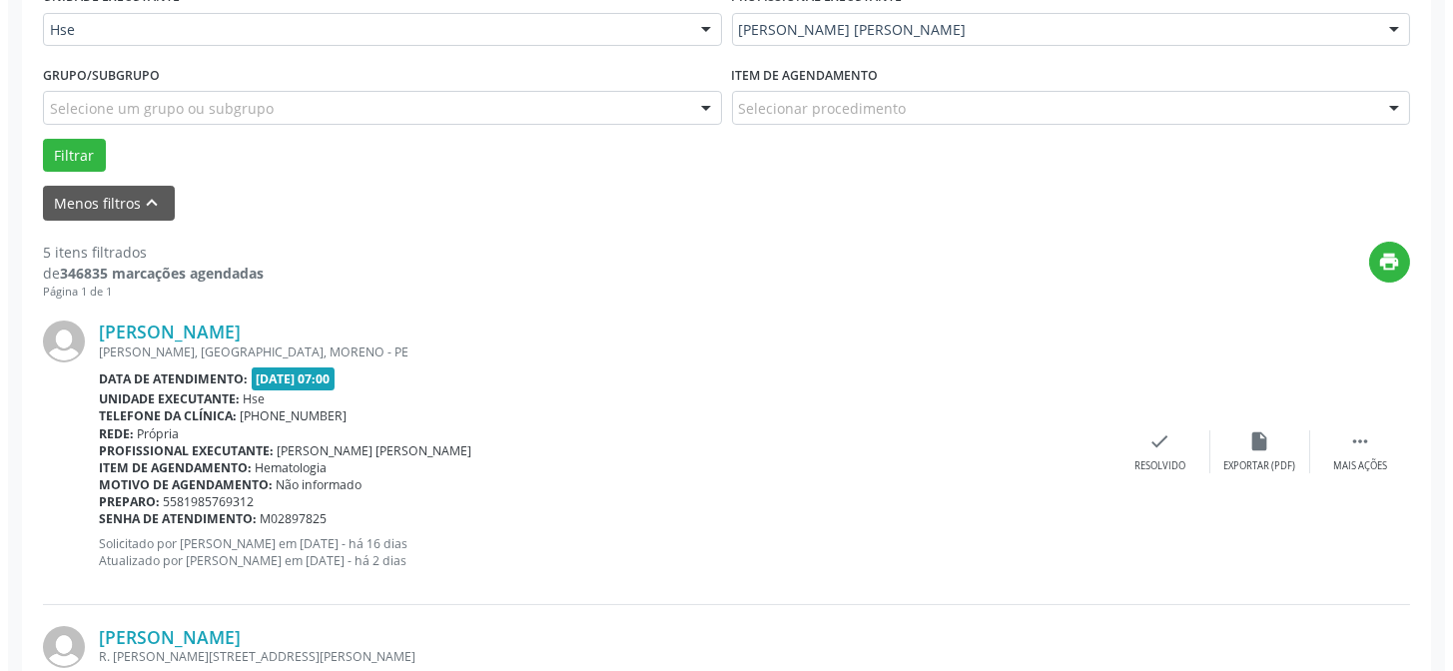
scroll to position [541, 0]
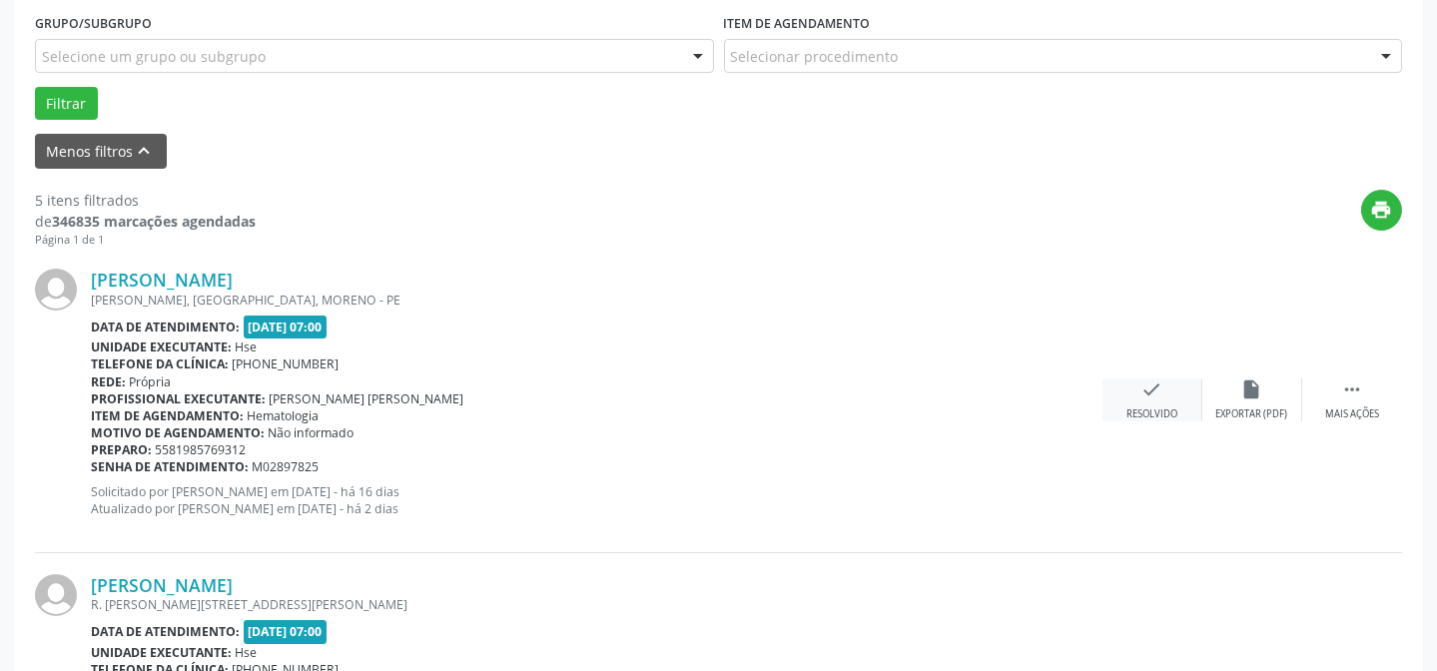
click at [1149, 415] on div "Resolvido" at bounding box center [1152, 414] width 51 height 14
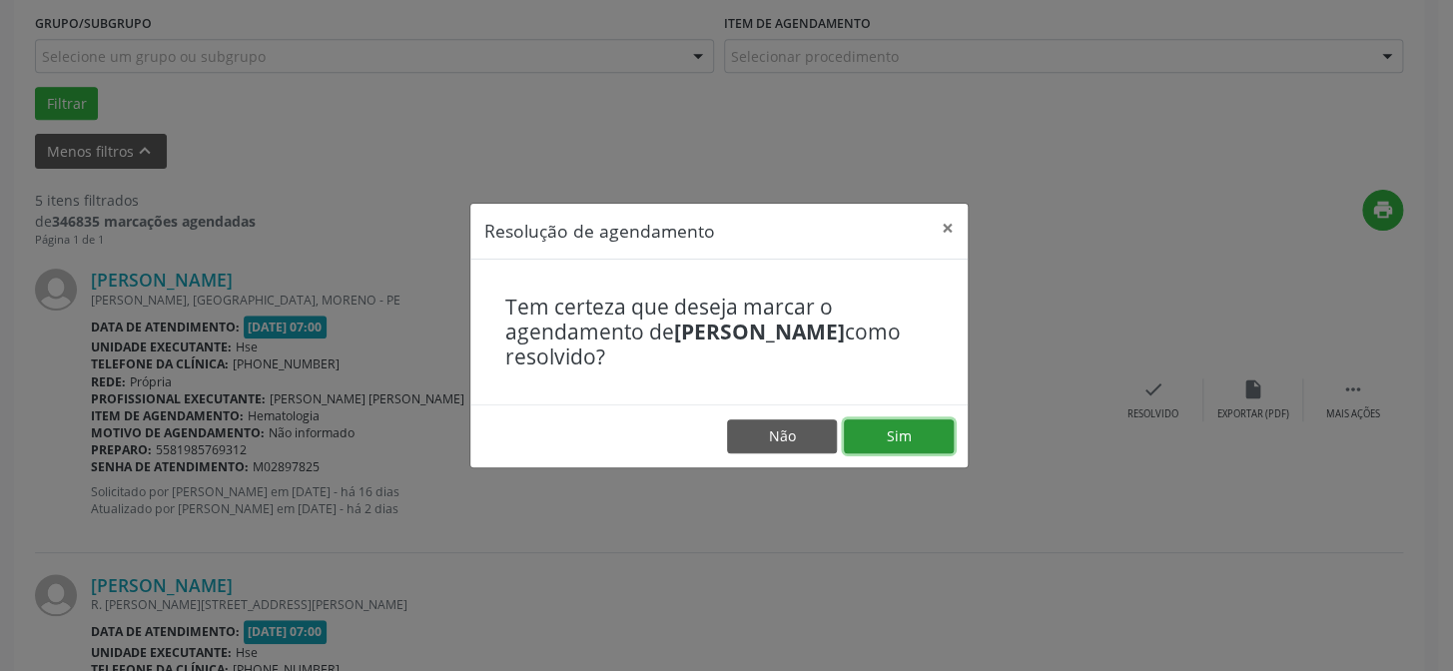
click at [931, 436] on button "Sim" at bounding box center [899, 436] width 110 height 34
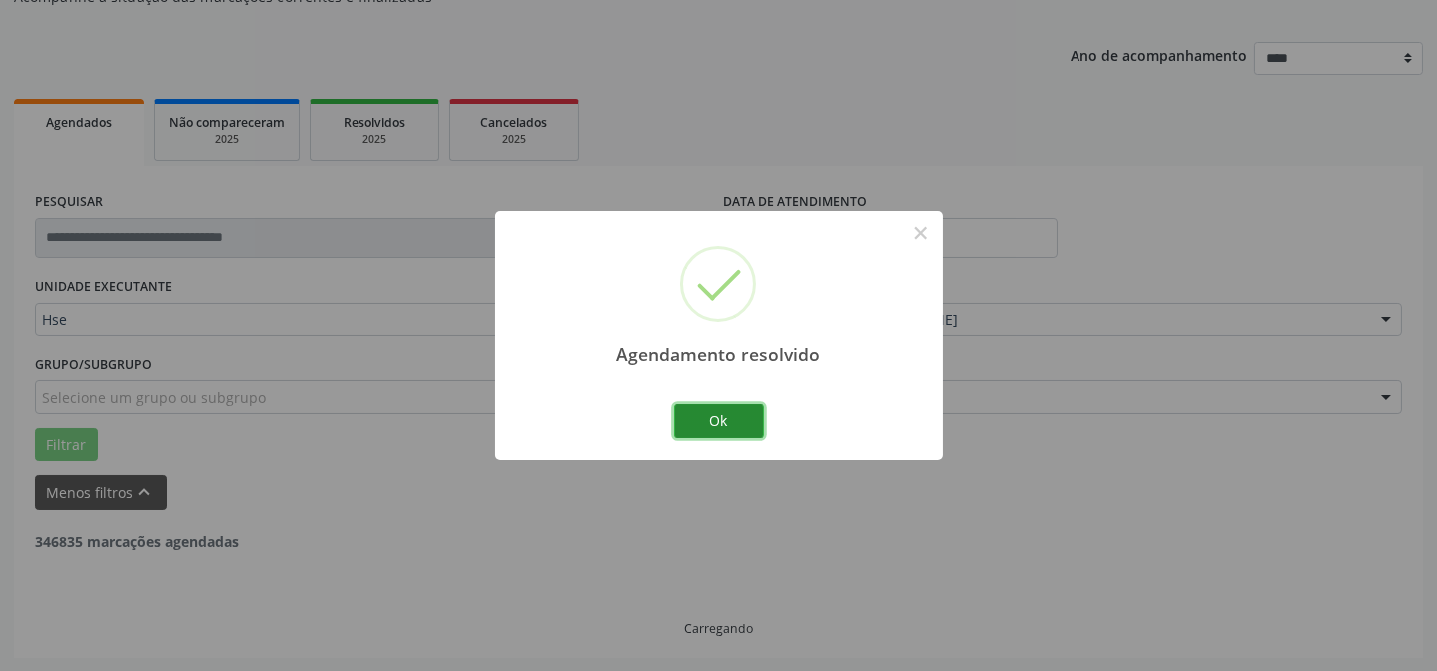
click at [706, 418] on button "Ok" at bounding box center [719, 421] width 90 height 34
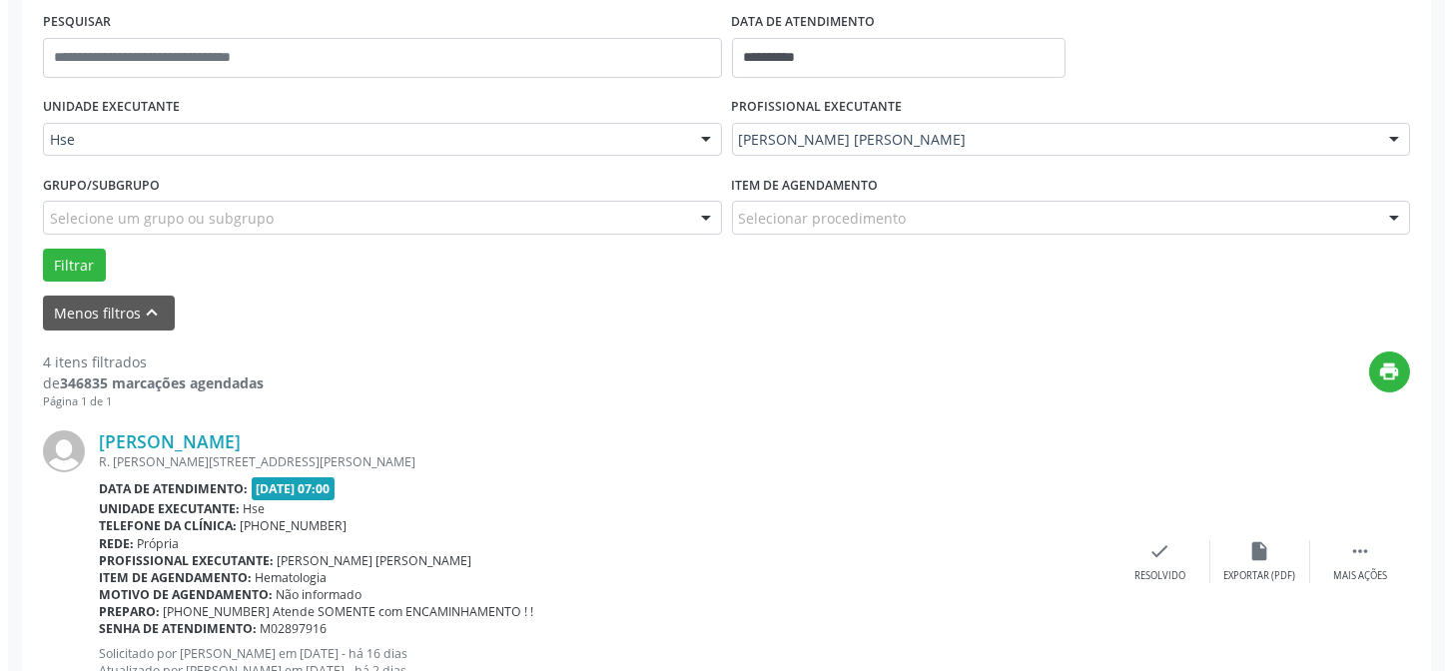
scroll to position [381, 0]
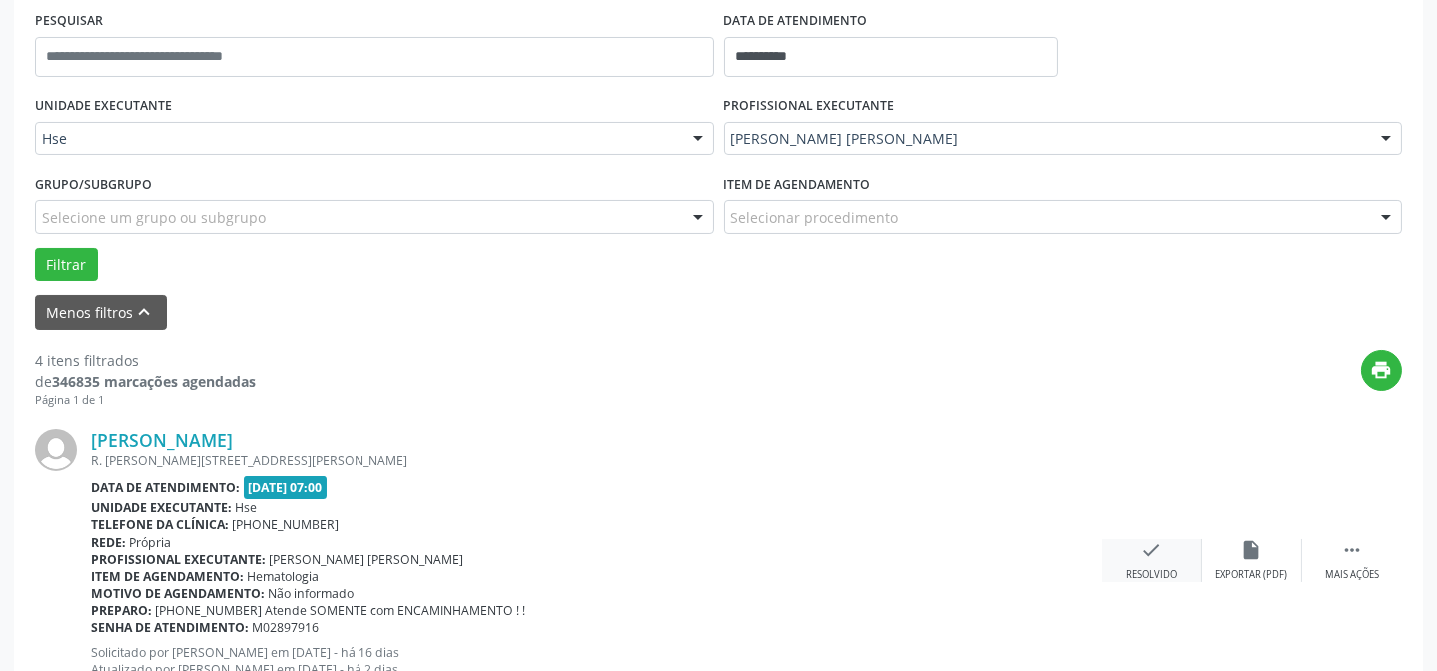
click at [1173, 556] on div "check Resolvido" at bounding box center [1153, 560] width 100 height 43
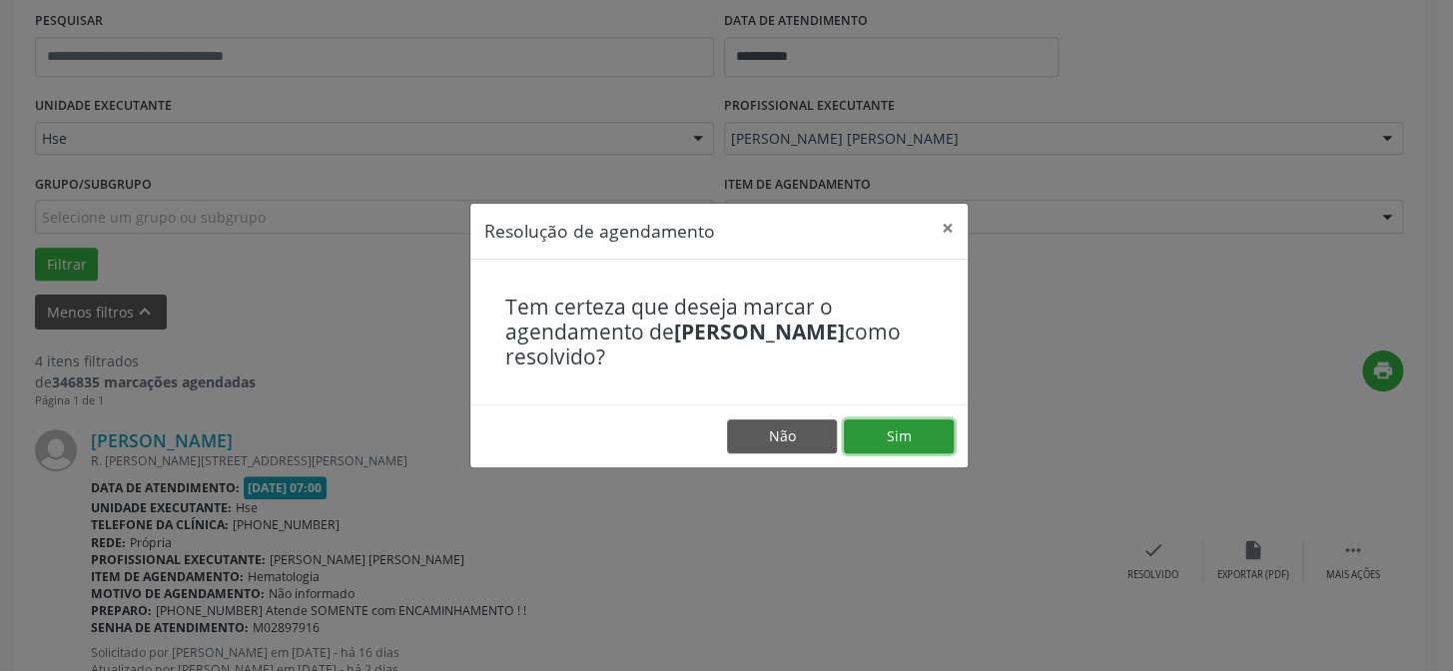
click at [888, 434] on button "Sim" at bounding box center [899, 436] width 110 height 34
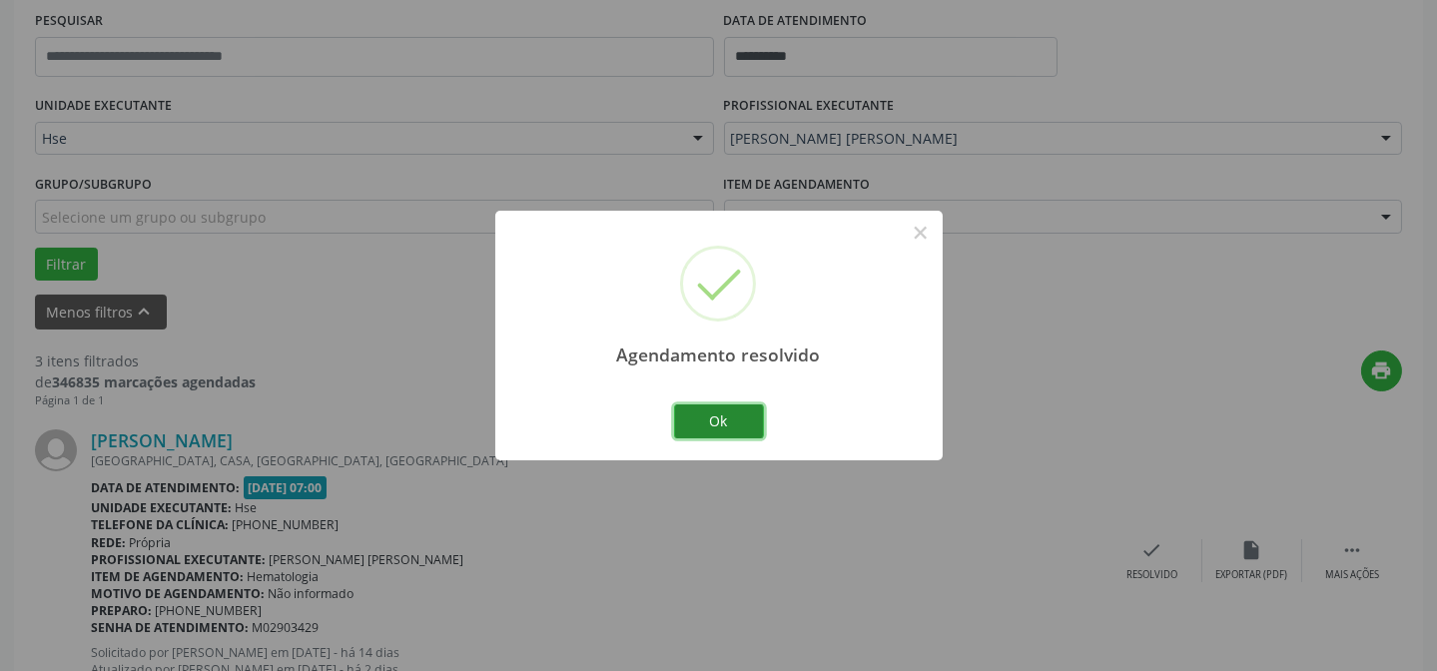
click at [709, 430] on button "Ok" at bounding box center [719, 421] width 90 height 34
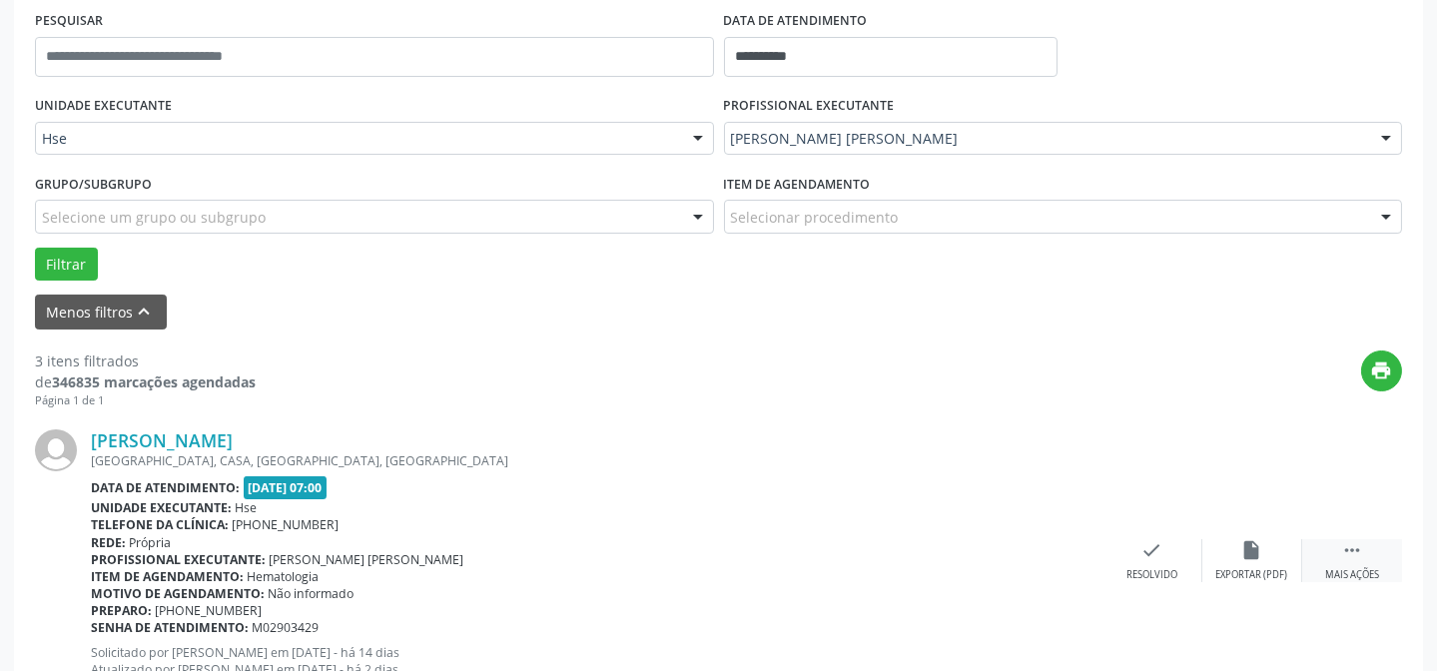
drag, startPoint x: 1354, startPoint y: 554, endPoint x: 1330, endPoint y: 548, distance: 24.7
click at [1341, 549] on icon "" at bounding box center [1352, 550] width 22 height 22
click at [1228, 539] on div "alarm_off Não compareceu" at bounding box center [1253, 560] width 100 height 43
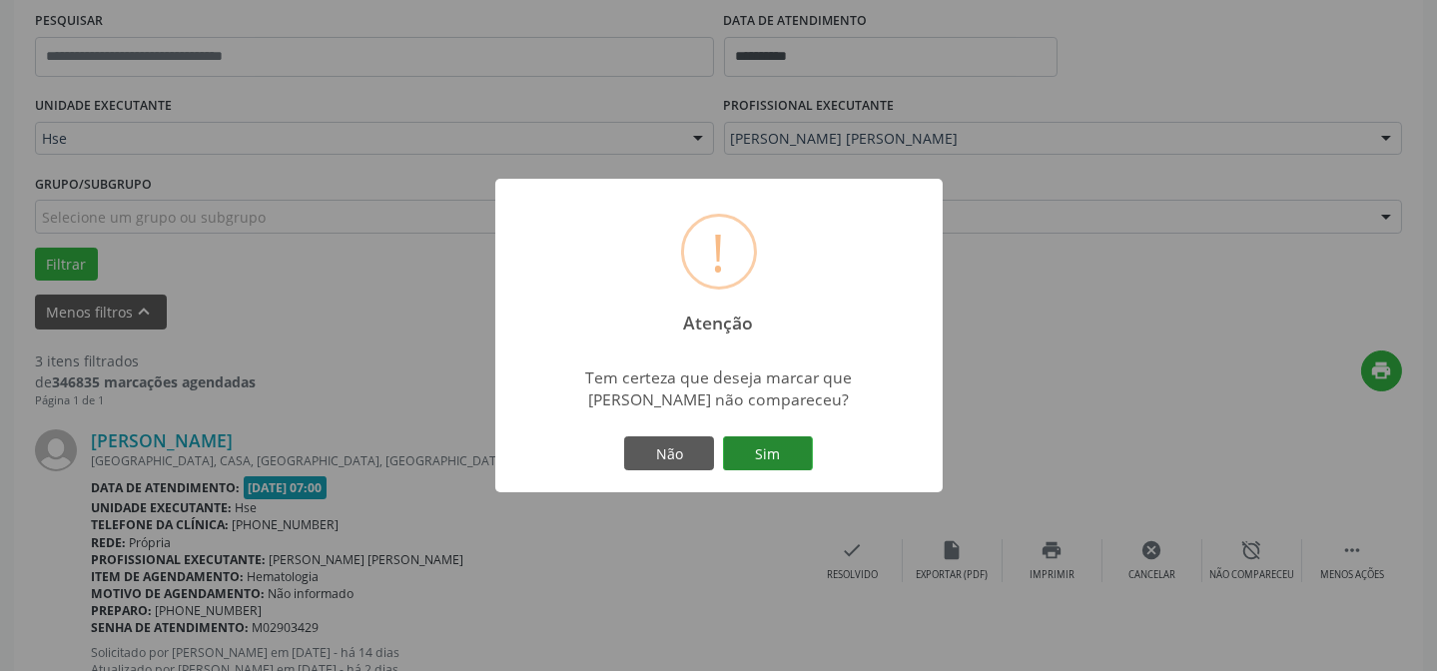
click at [751, 440] on button "Sim" at bounding box center [768, 453] width 90 height 34
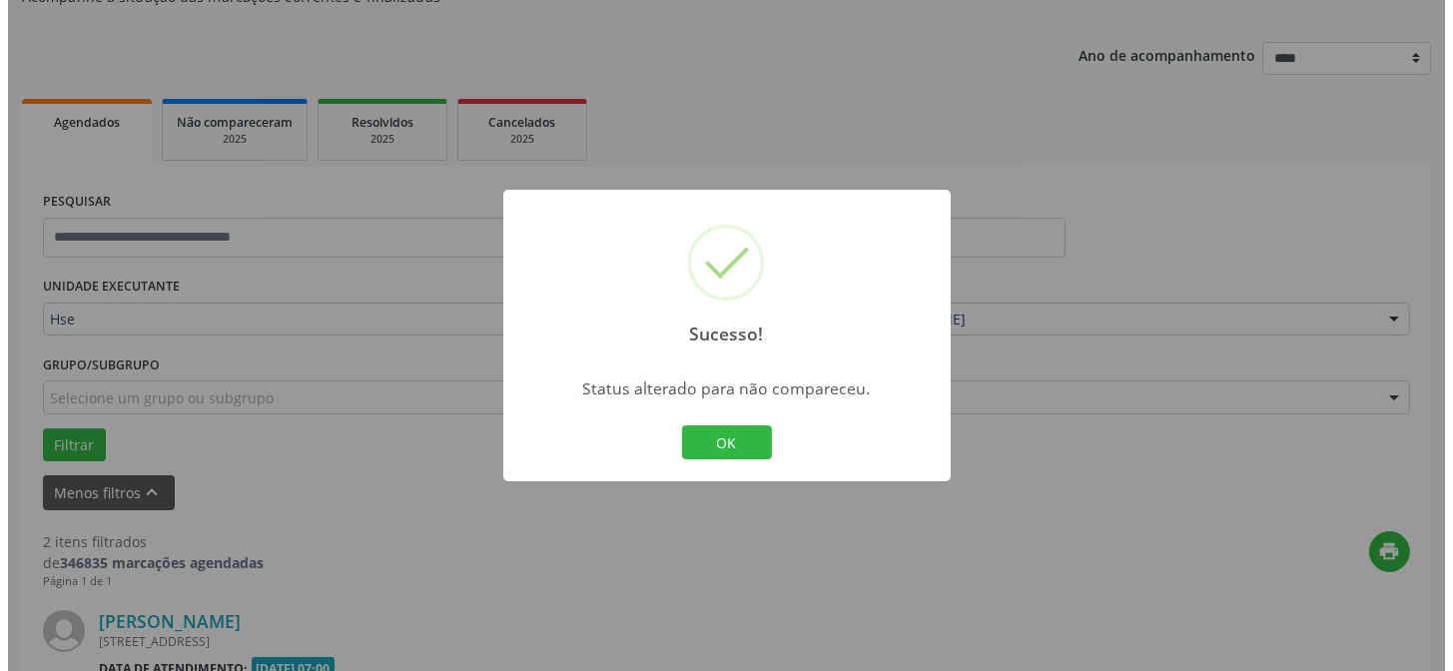
scroll to position [558, 0]
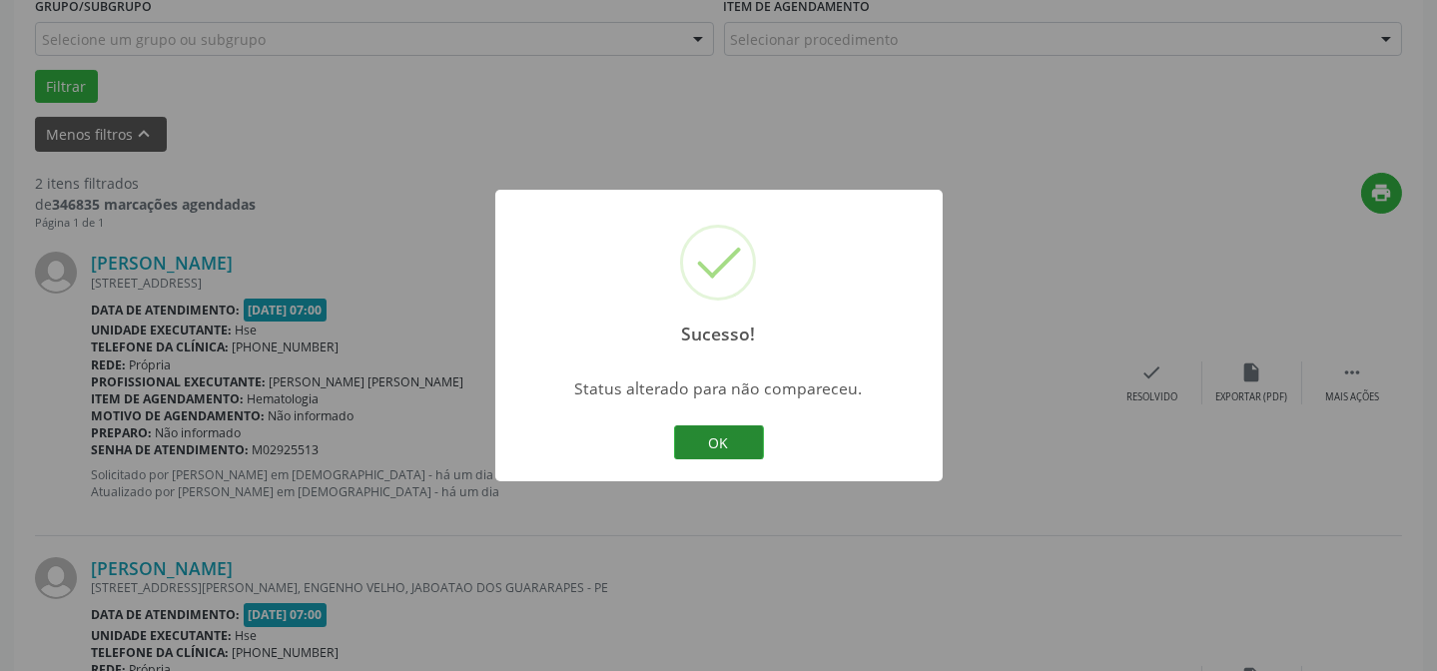
click at [717, 425] on button "OK" at bounding box center [719, 442] width 90 height 34
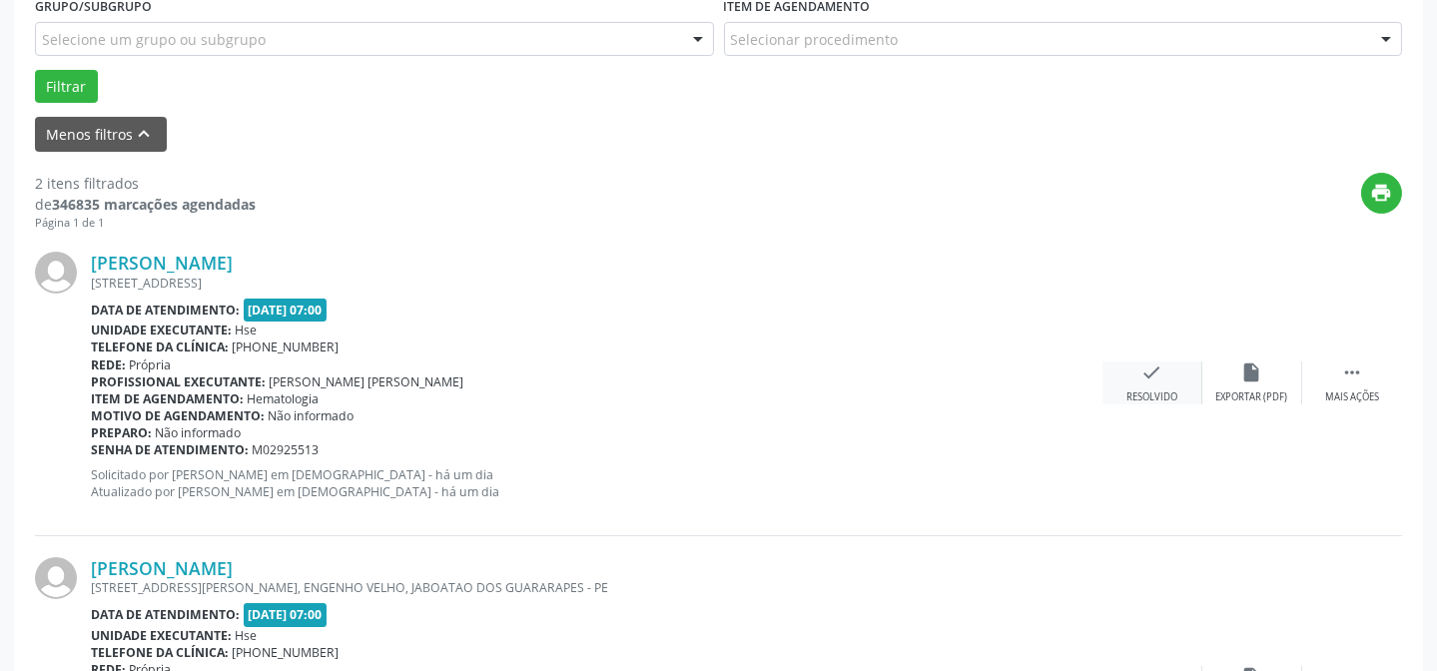
click at [1127, 389] on div "check Resolvido" at bounding box center [1153, 383] width 100 height 43
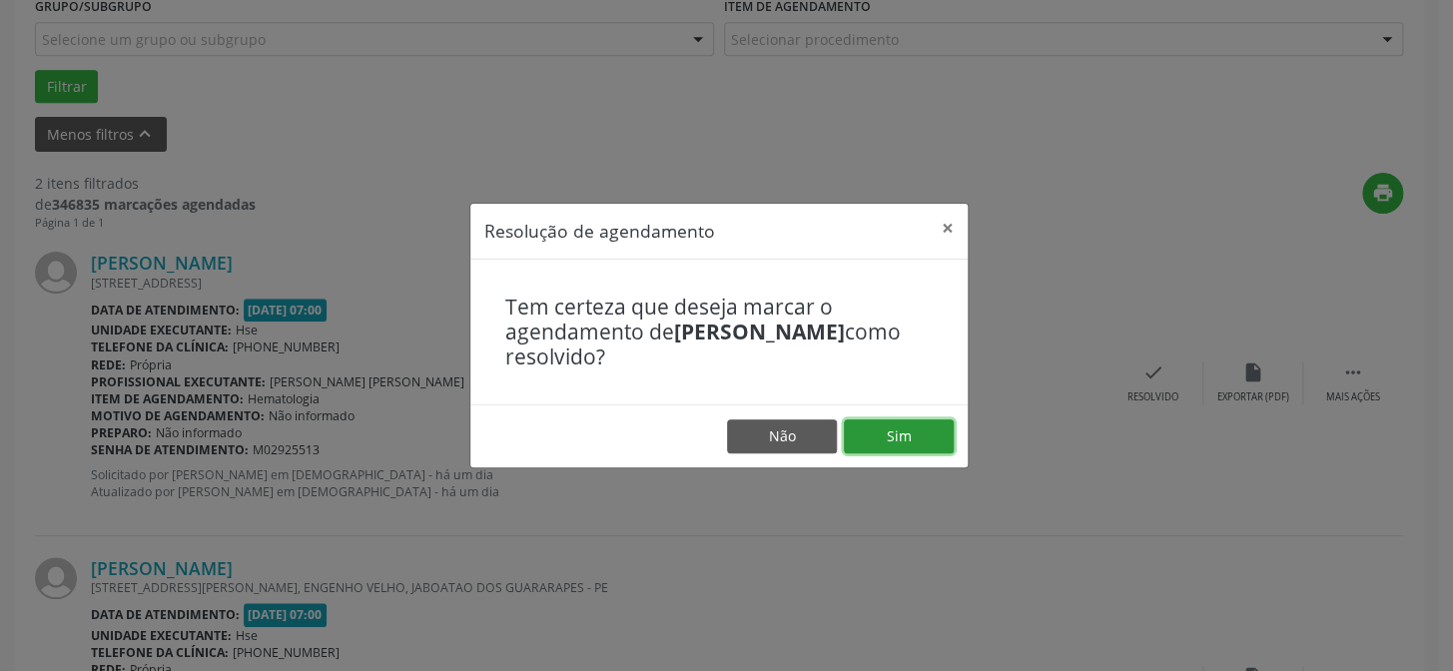
click at [903, 437] on button "Sim" at bounding box center [899, 436] width 110 height 34
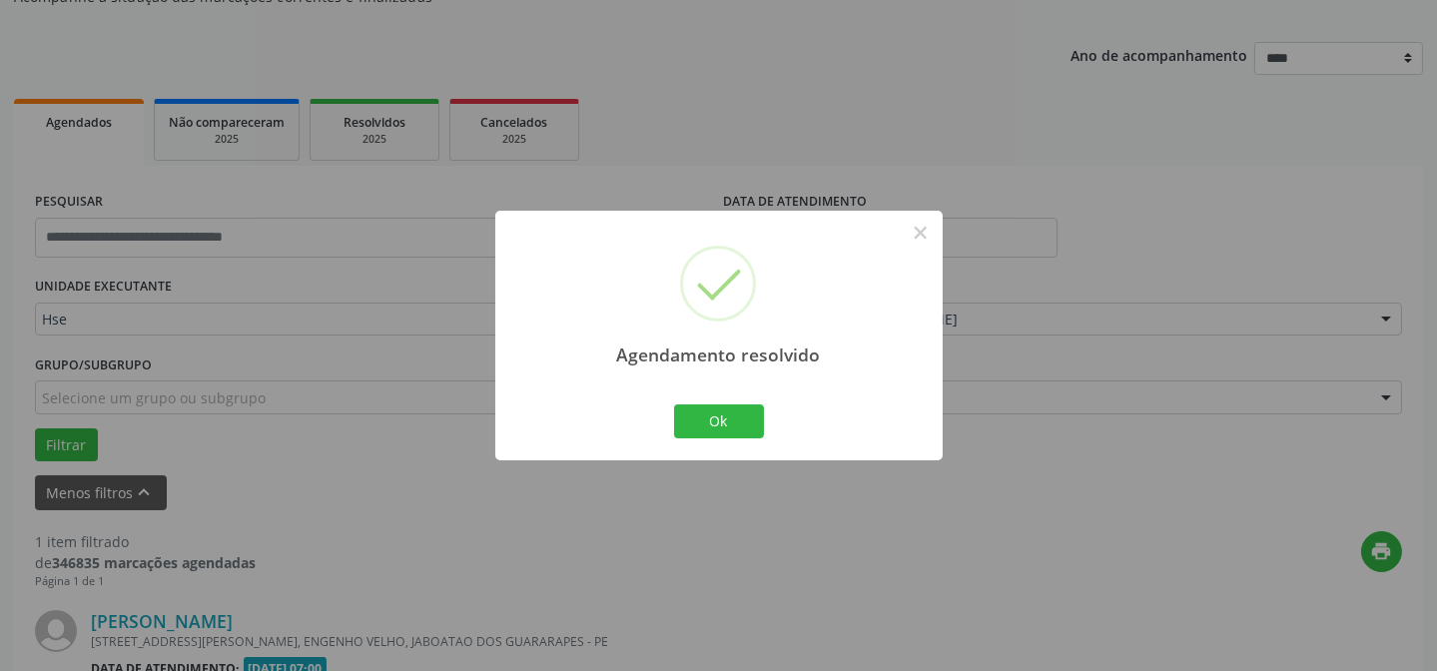
scroll to position [456, 0]
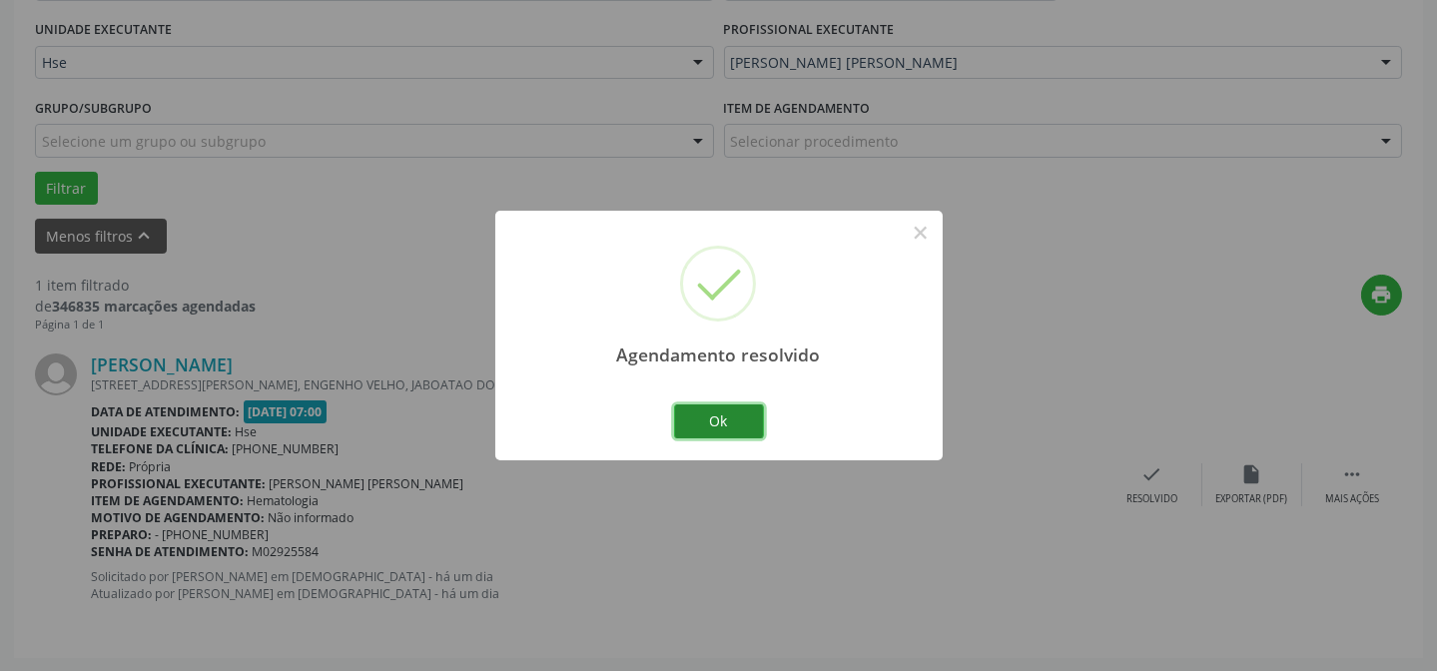
click at [756, 418] on button "Ok" at bounding box center [719, 421] width 90 height 34
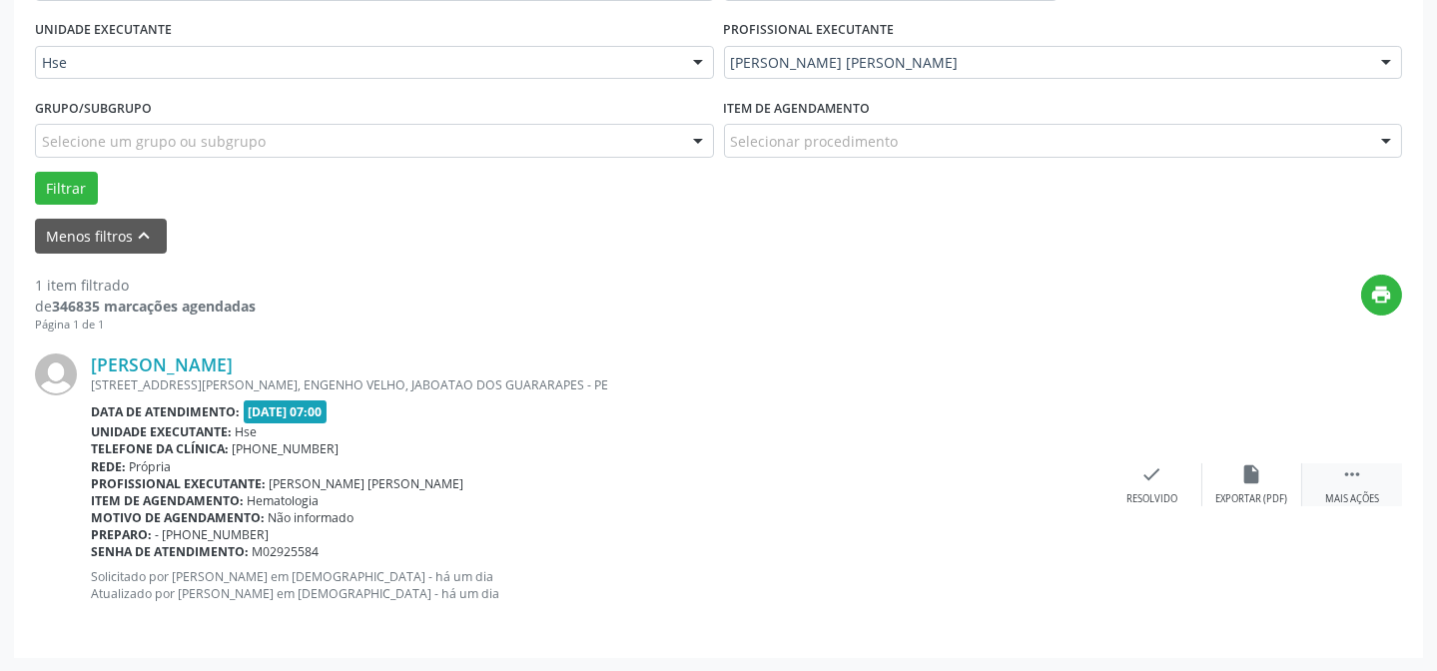
drag, startPoint x: 1358, startPoint y: 488, endPoint x: 1320, endPoint y: 495, distance: 38.6
click at [1356, 490] on div " Mais ações" at bounding box center [1352, 484] width 100 height 43
click at [1262, 494] on div "Não compareceu" at bounding box center [1251, 499] width 85 height 14
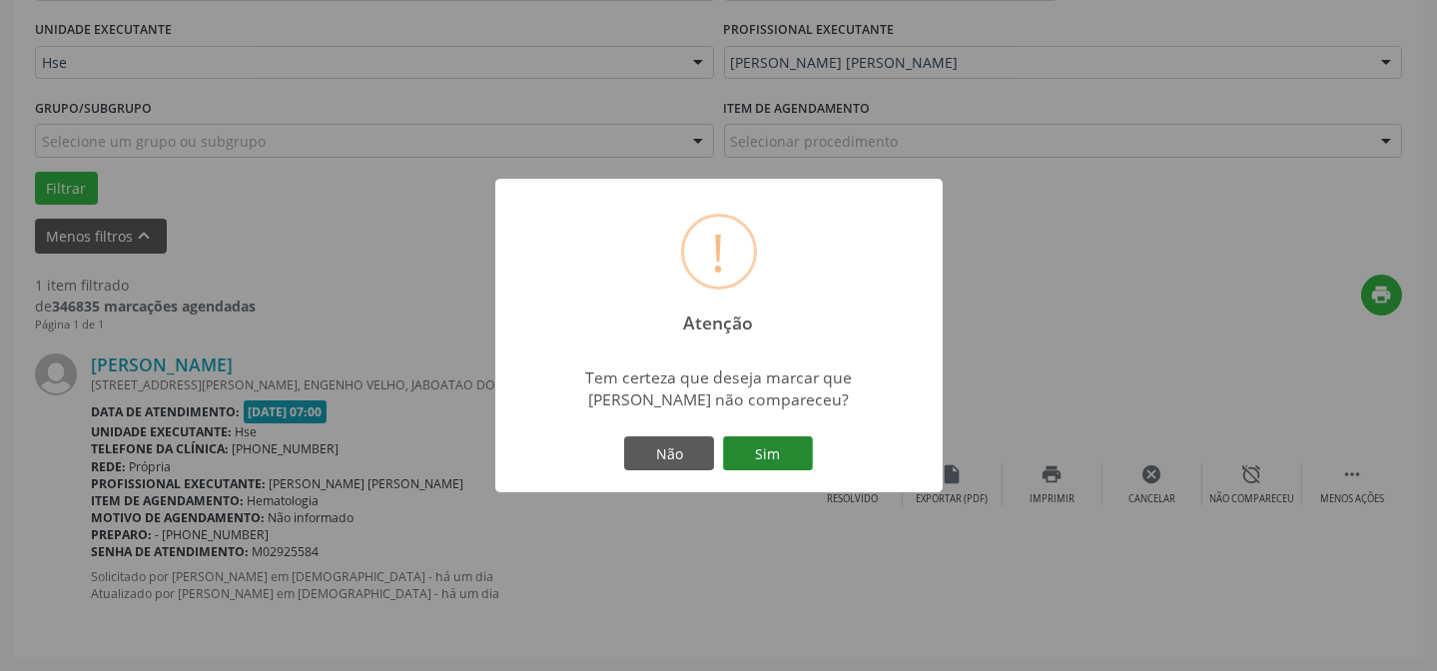
drag, startPoint x: 817, startPoint y: 457, endPoint x: 800, endPoint y: 459, distance: 17.1
click at [817, 457] on div "Não Sim" at bounding box center [719, 453] width 198 height 42
drag, startPoint x: 791, startPoint y: 460, endPoint x: 755, endPoint y: 465, distance: 36.3
click at [790, 460] on button "Sim" at bounding box center [768, 453] width 90 height 34
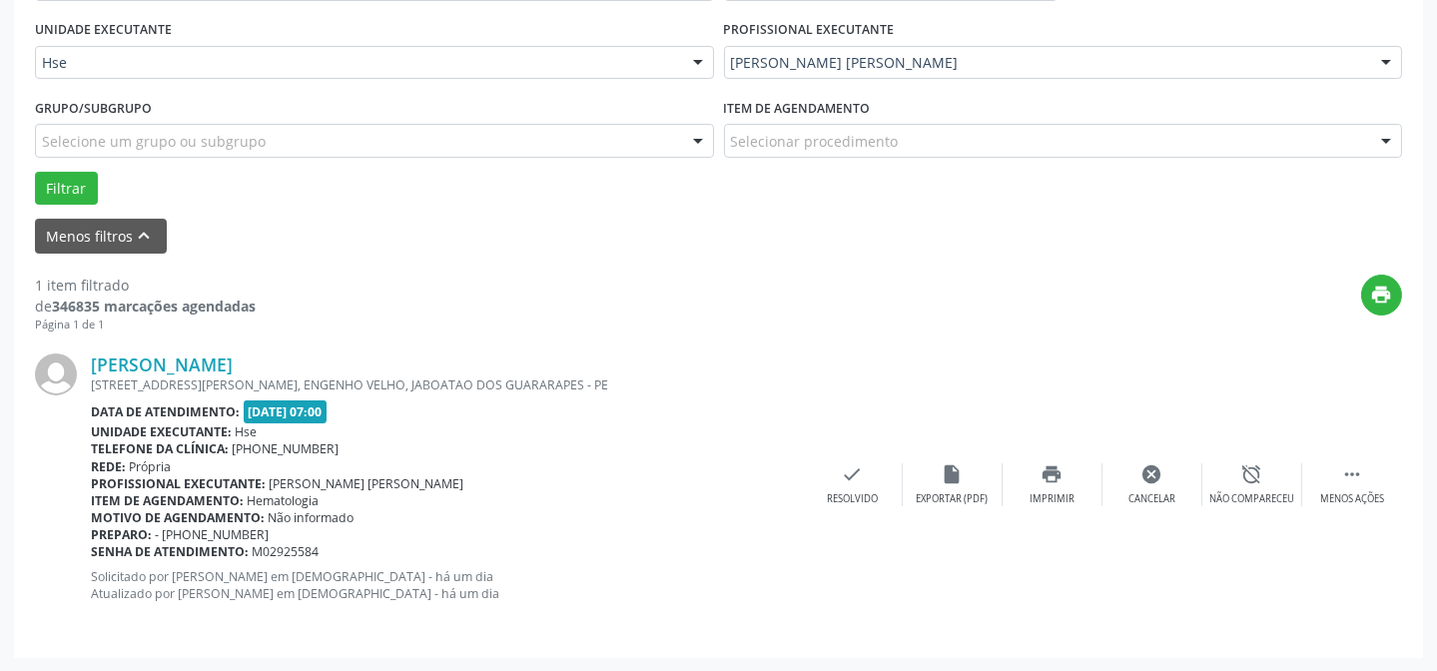
click at [673, 437] on div "Unidade executante: Hse" at bounding box center [447, 431] width 712 height 17
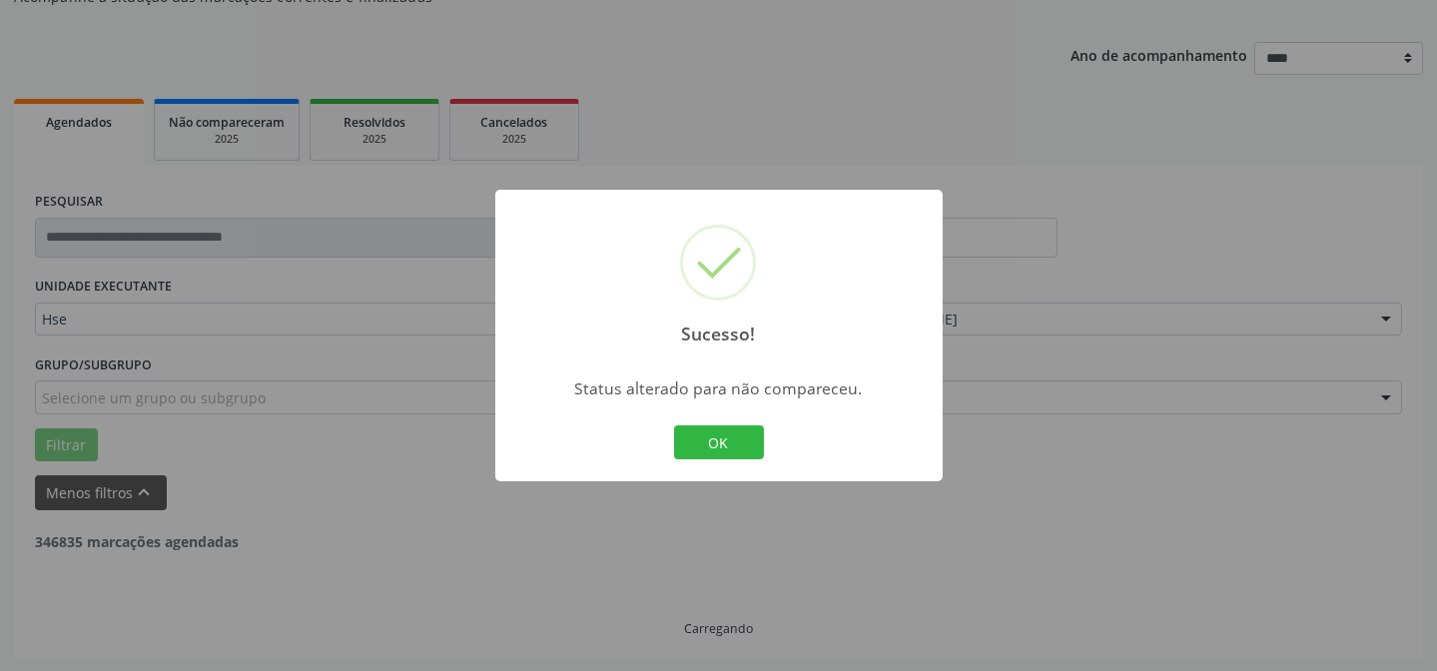
scroll to position [135, 0]
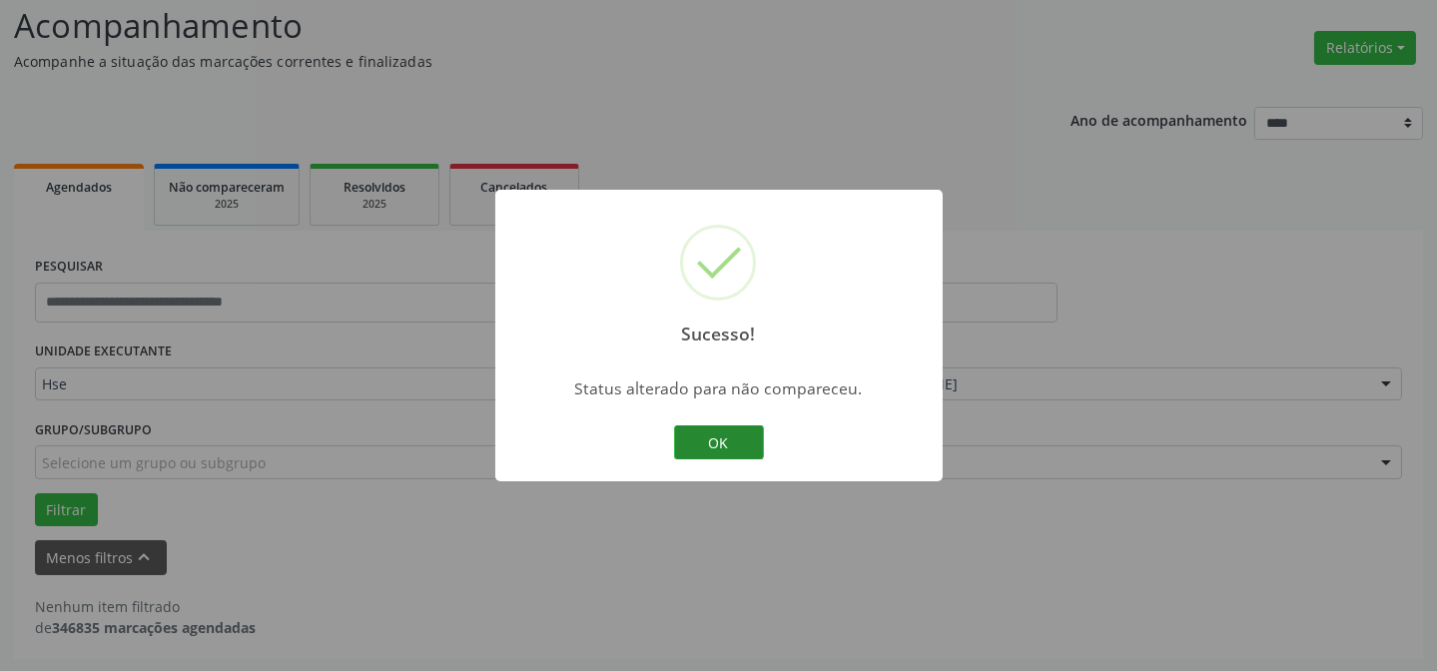
click at [735, 444] on button "OK" at bounding box center [719, 442] width 90 height 34
